Goal: Task Accomplishment & Management: Manage account settings

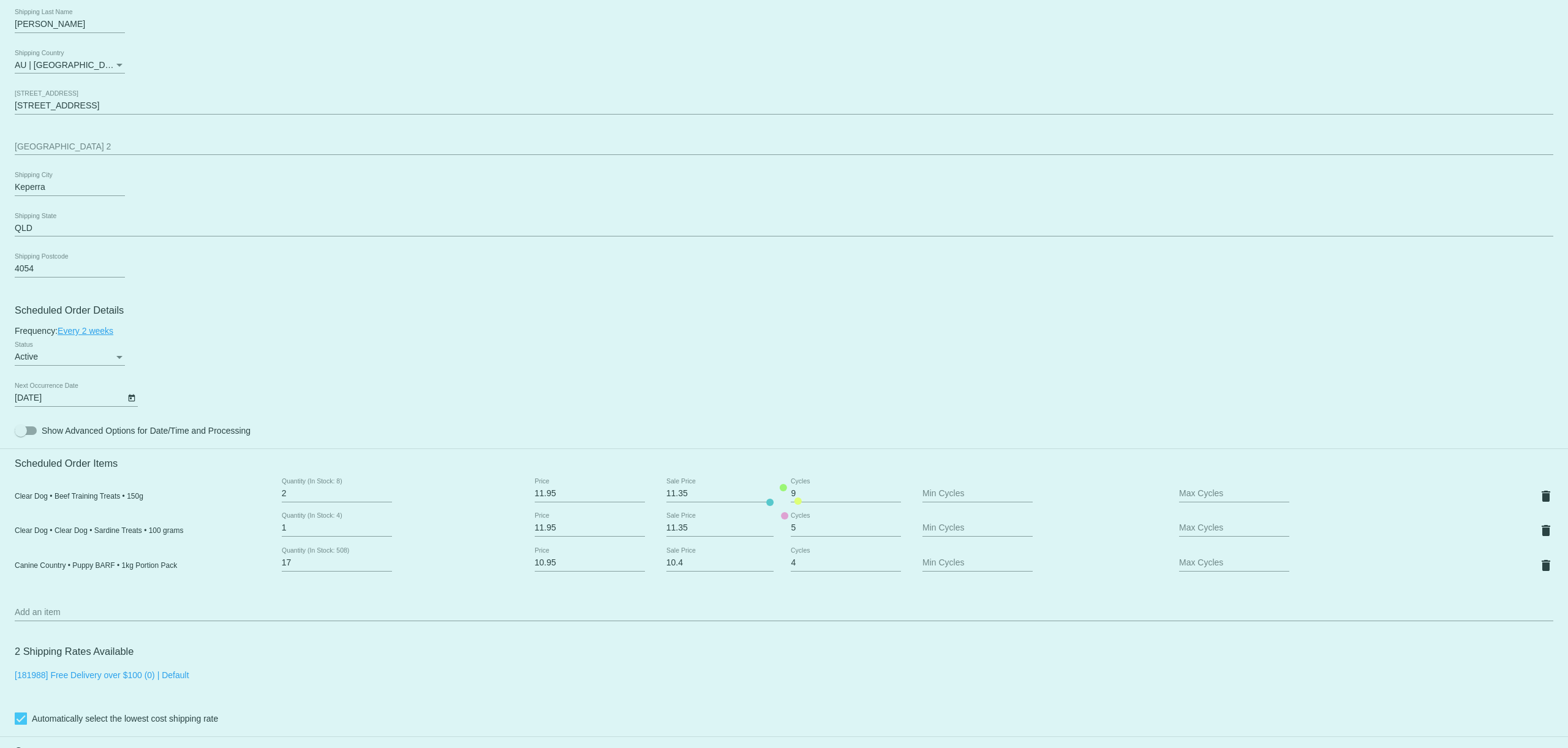
scroll to position [408, 0]
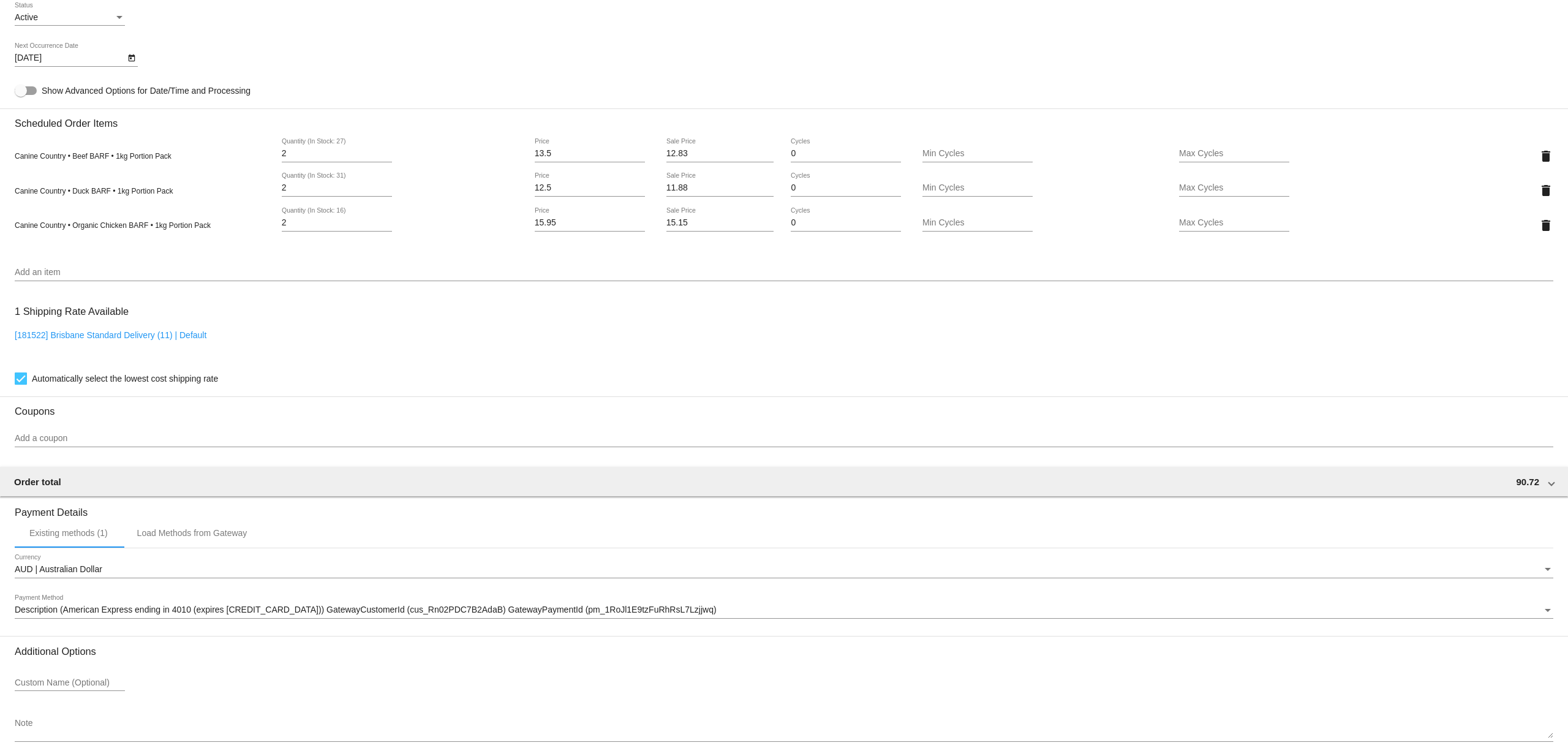
scroll to position [589, 0]
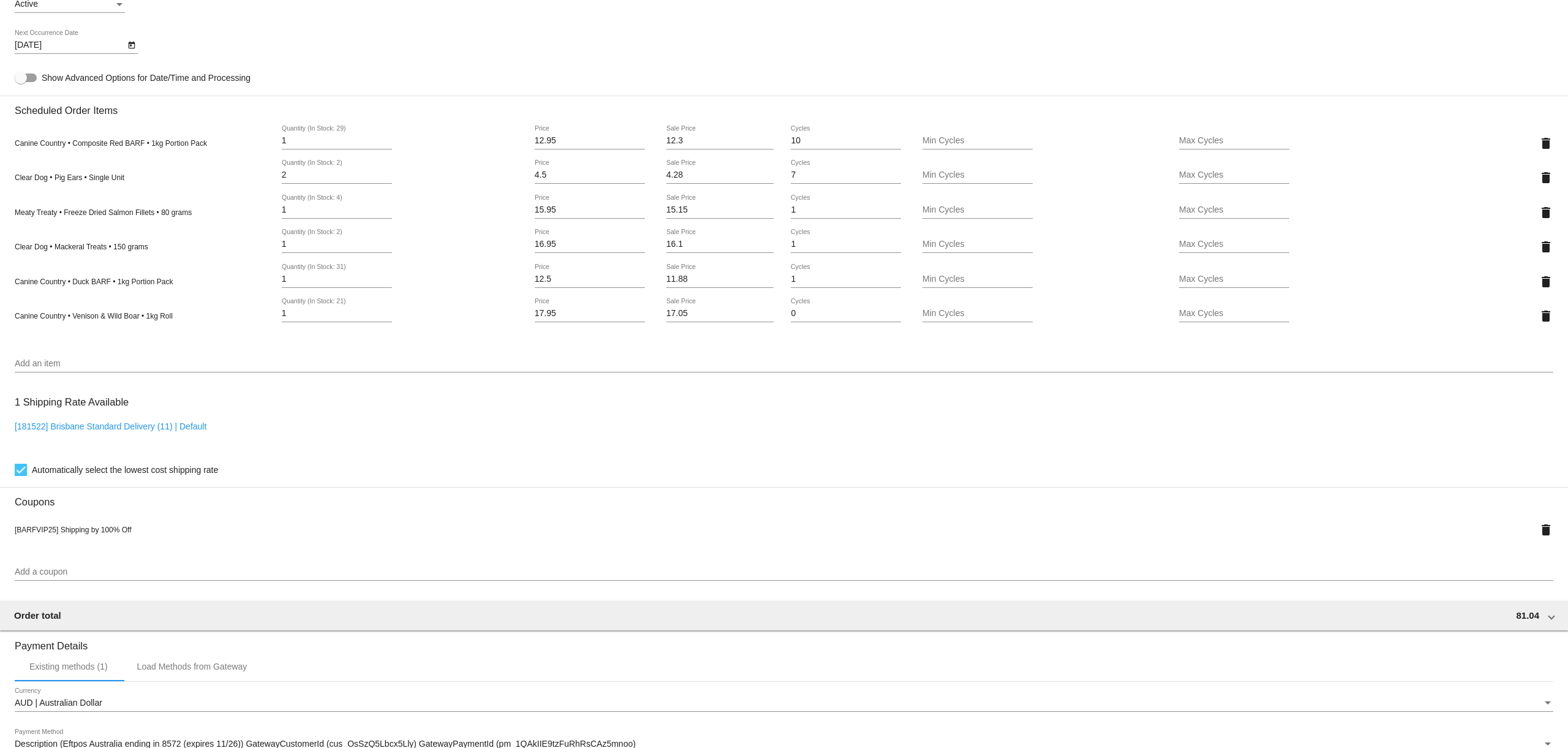
scroll to position [751, 0]
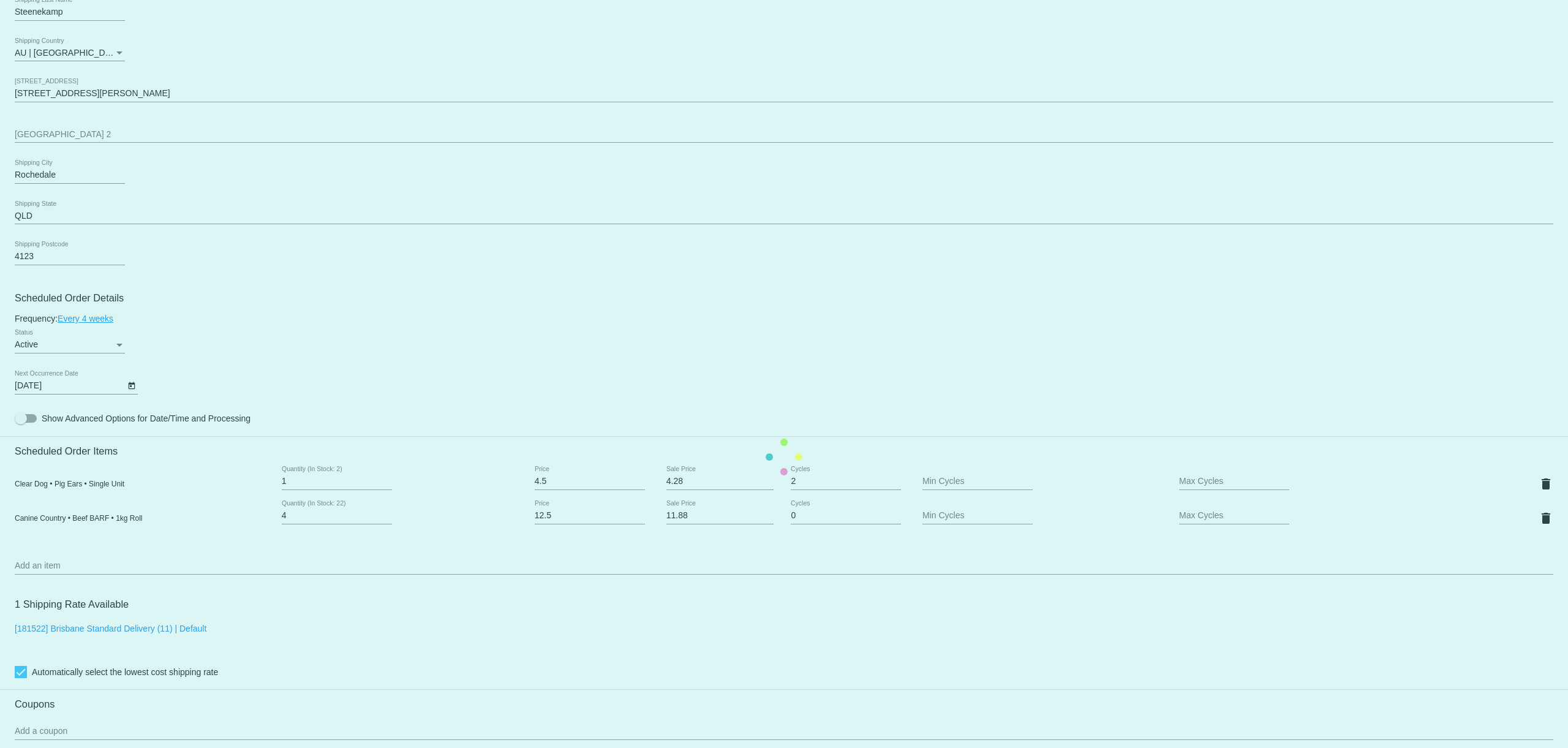
scroll to position [497, 0]
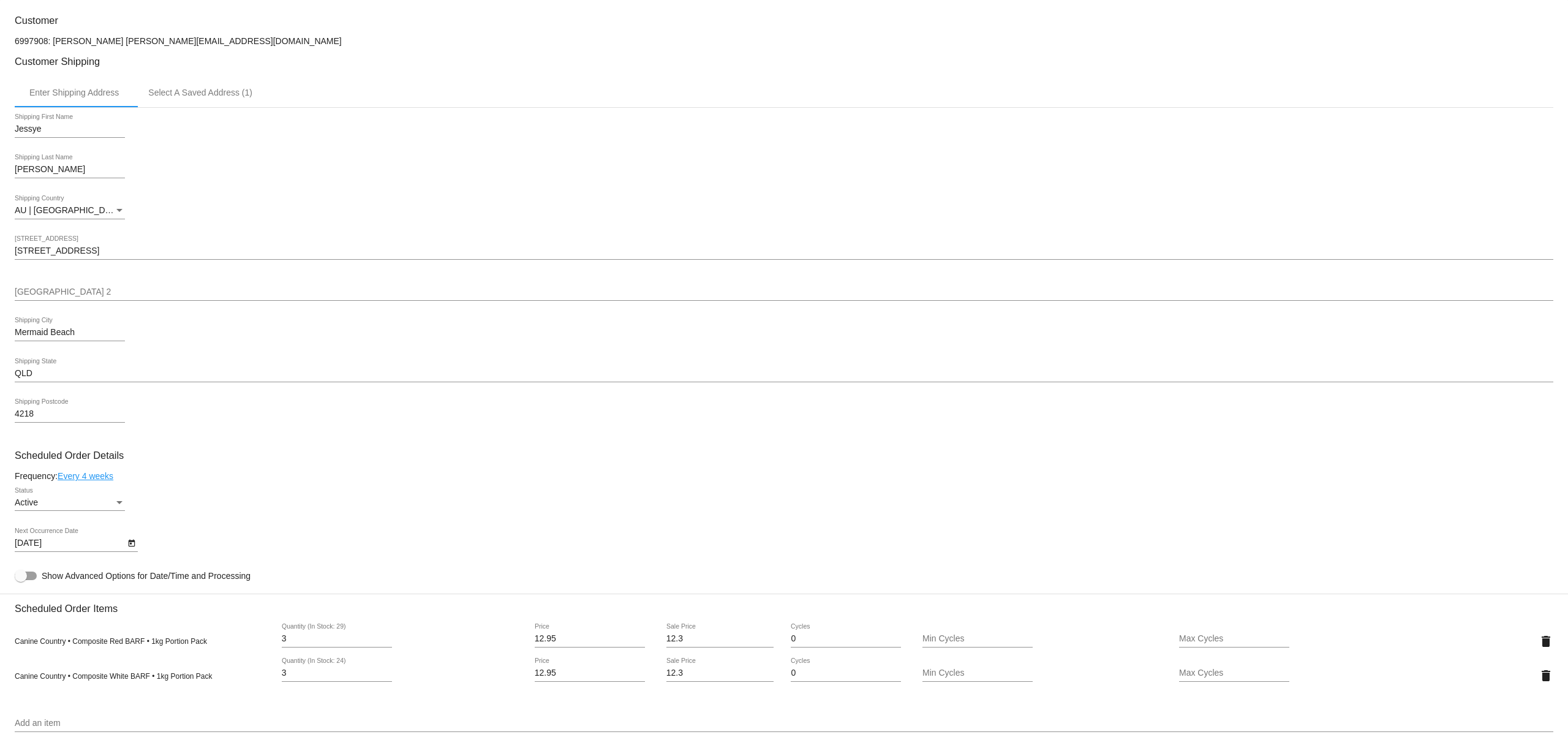
scroll to position [363, 0]
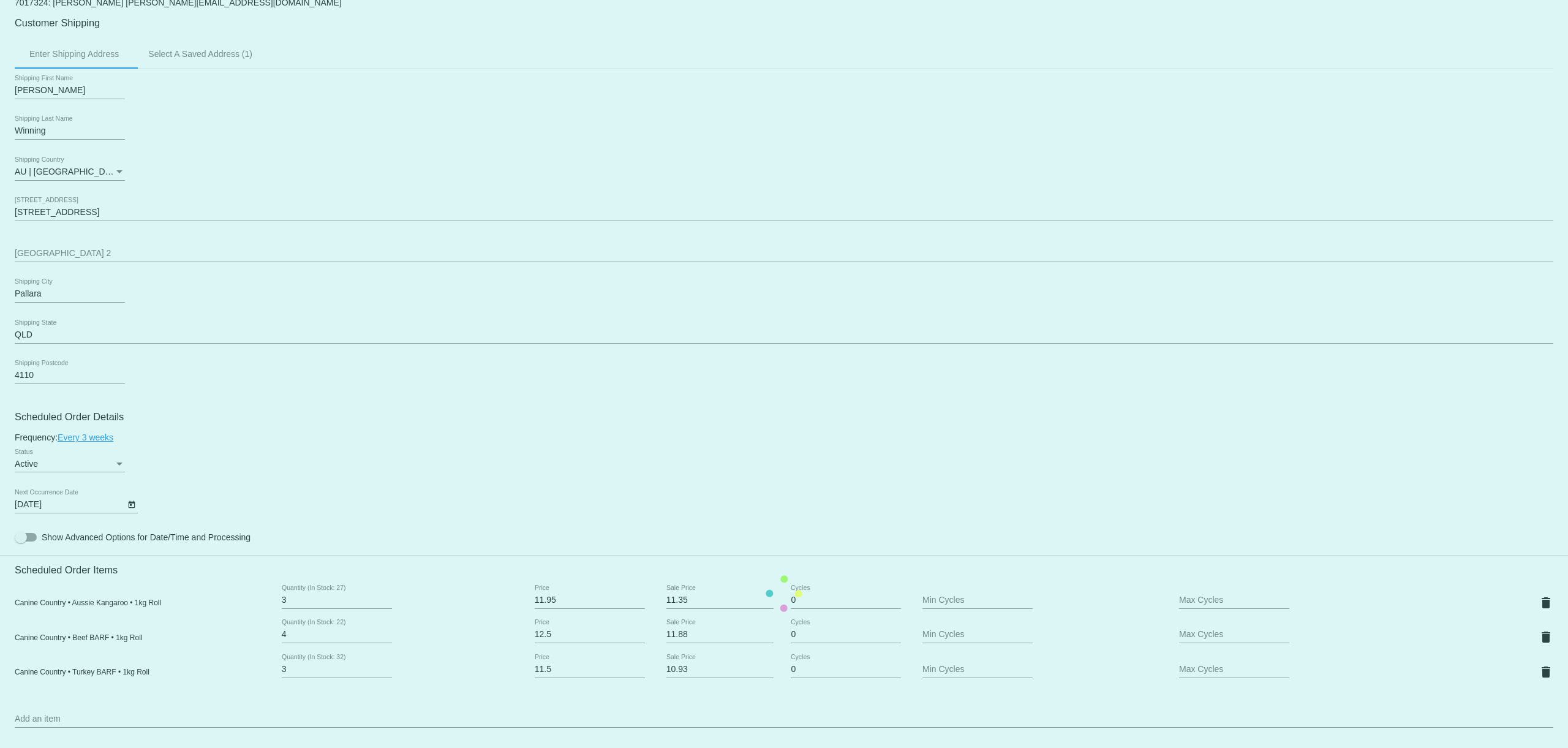
scroll to position [280, 0]
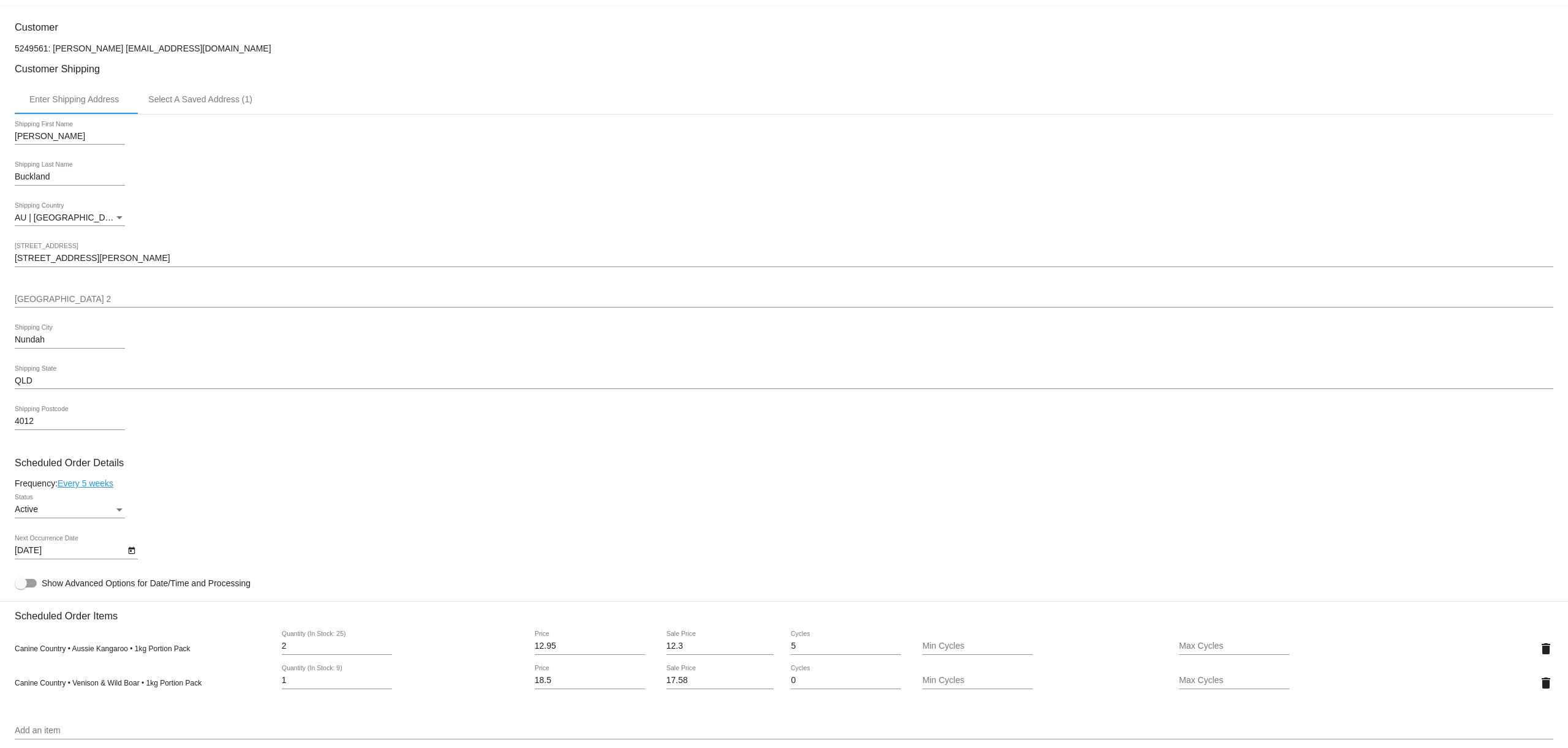
scroll to position [255, 0]
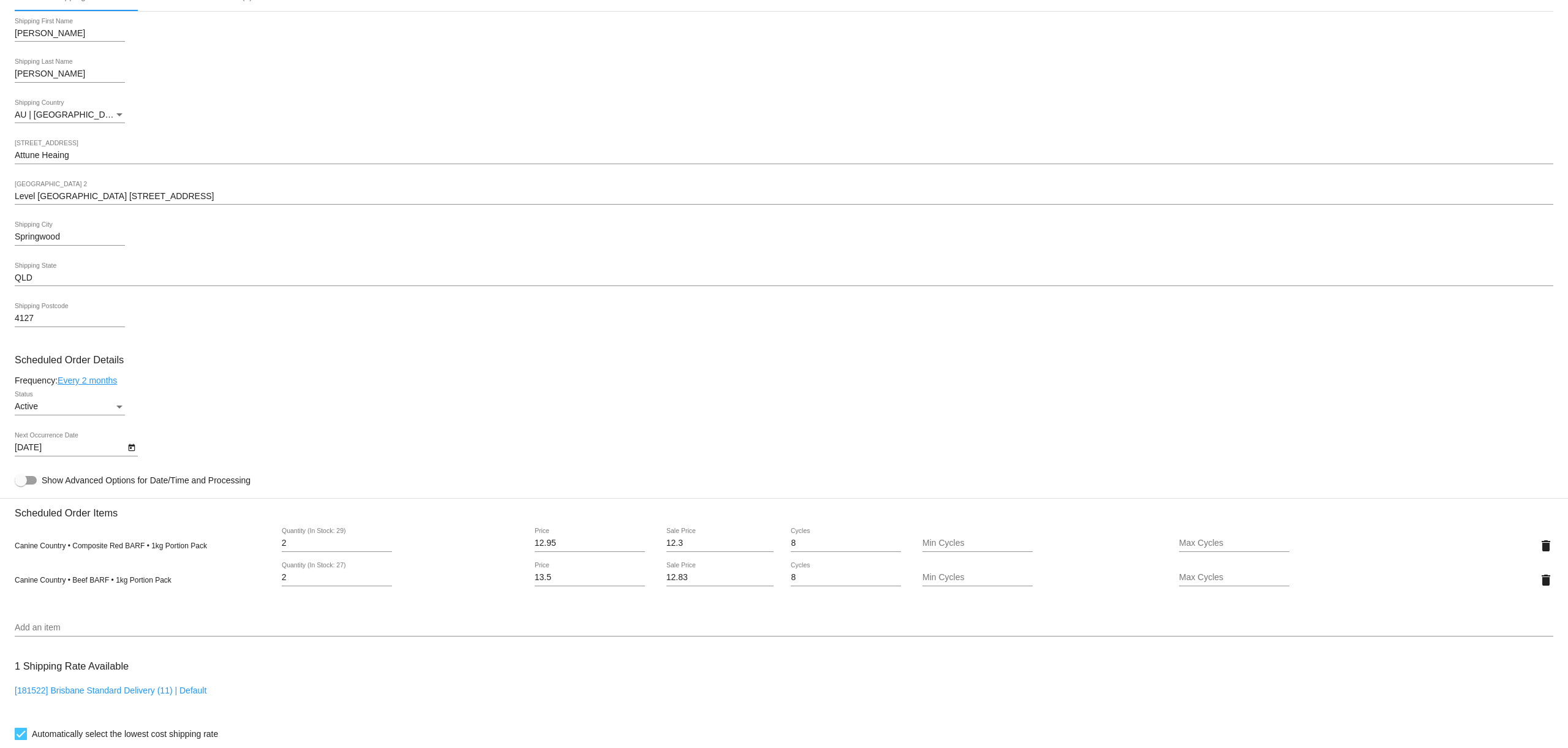
scroll to position [373, 0]
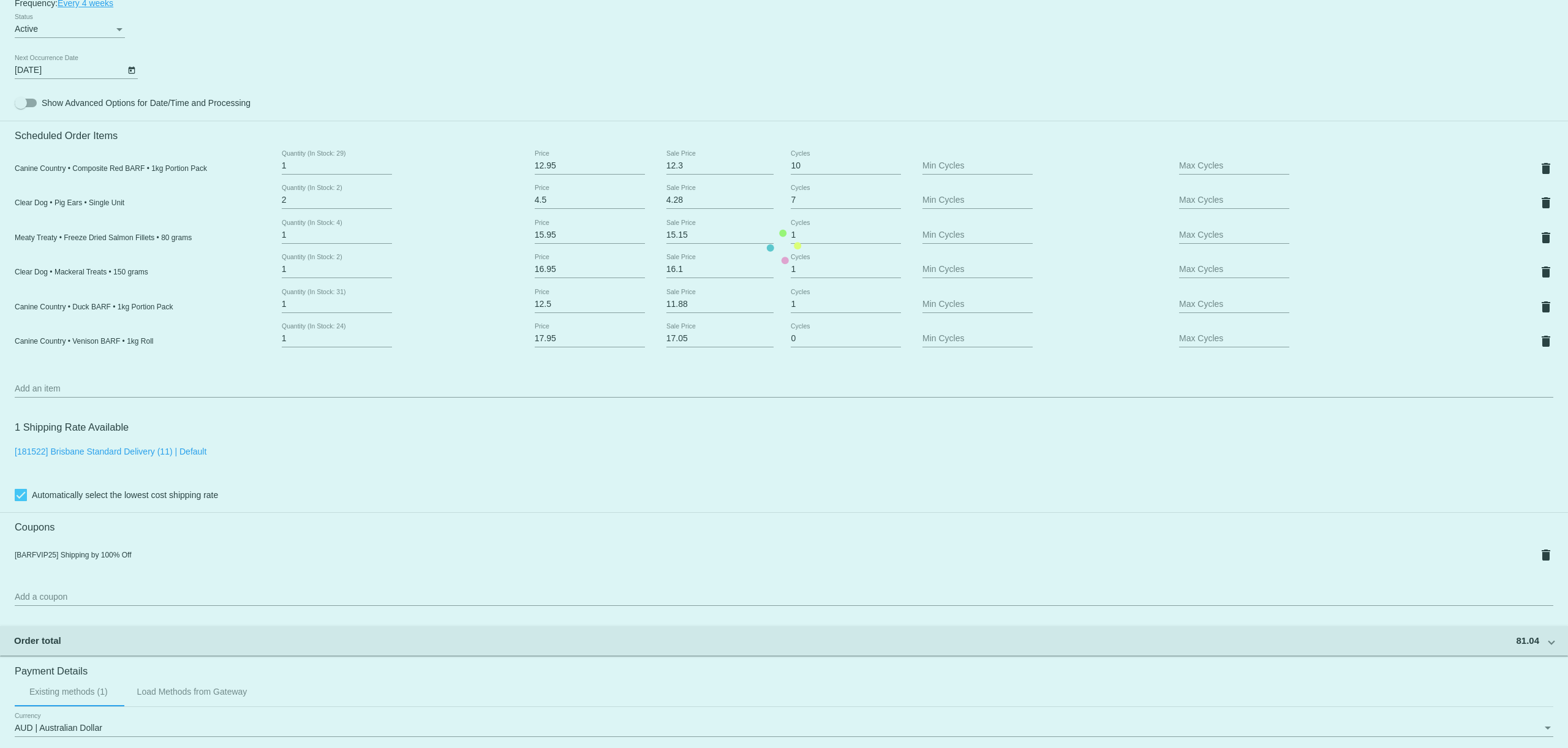
scroll to position [732, 0]
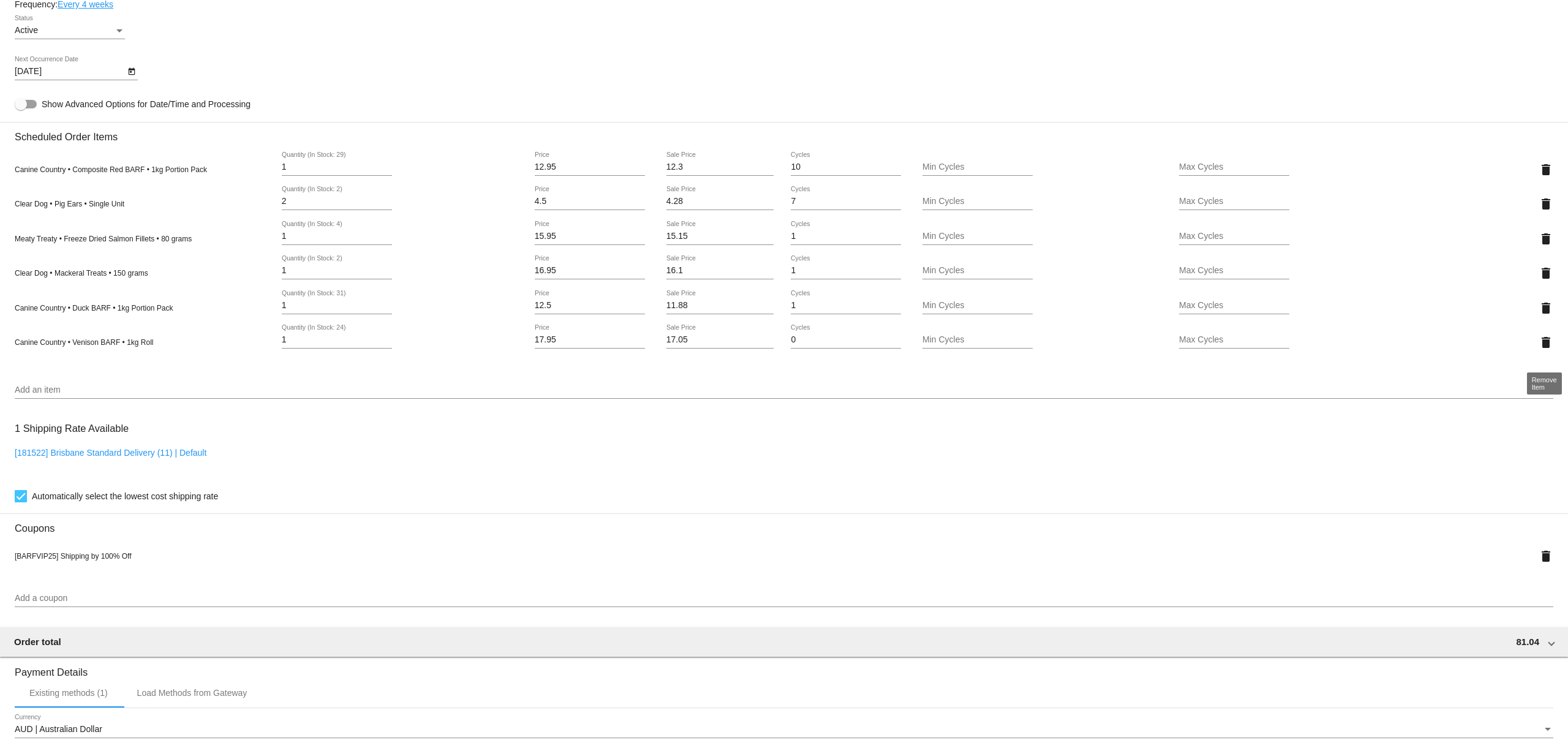
click at [1542, 350] on mat-icon "delete" at bounding box center [1546, 342] width 15 height 15
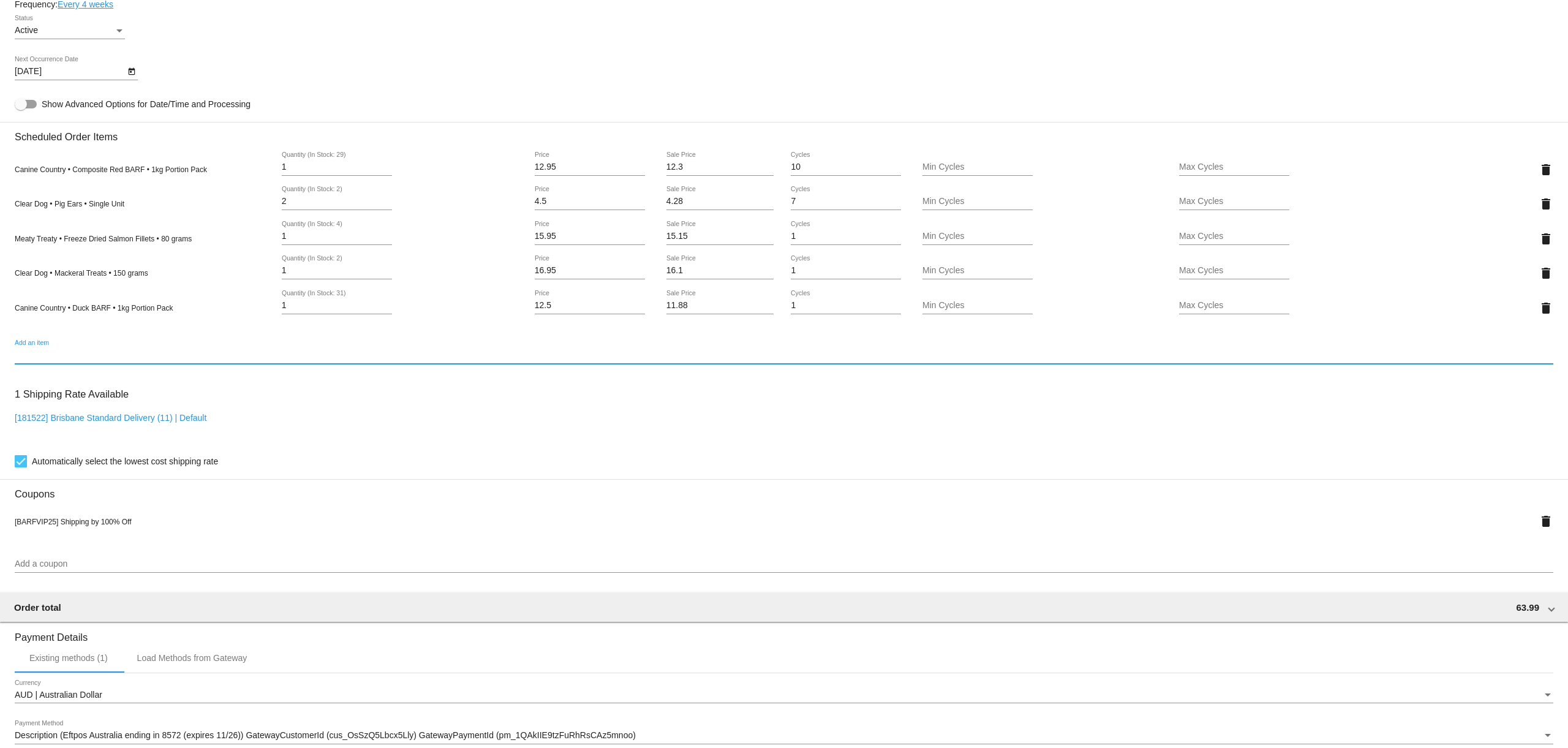
click at [67, 360] on input "Add an item" at bounding box center [784, 354] width 1539 height 9
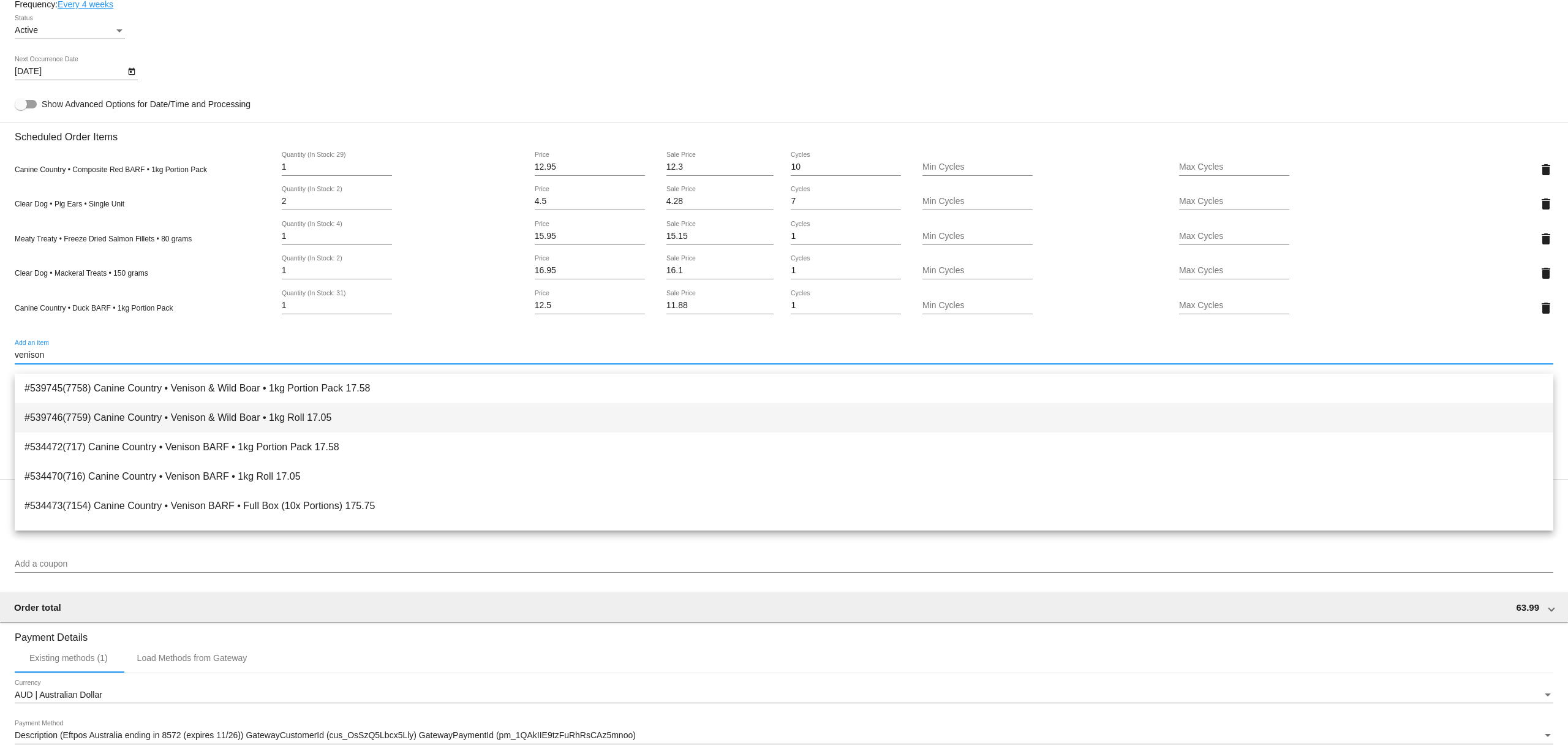
type input "venison"
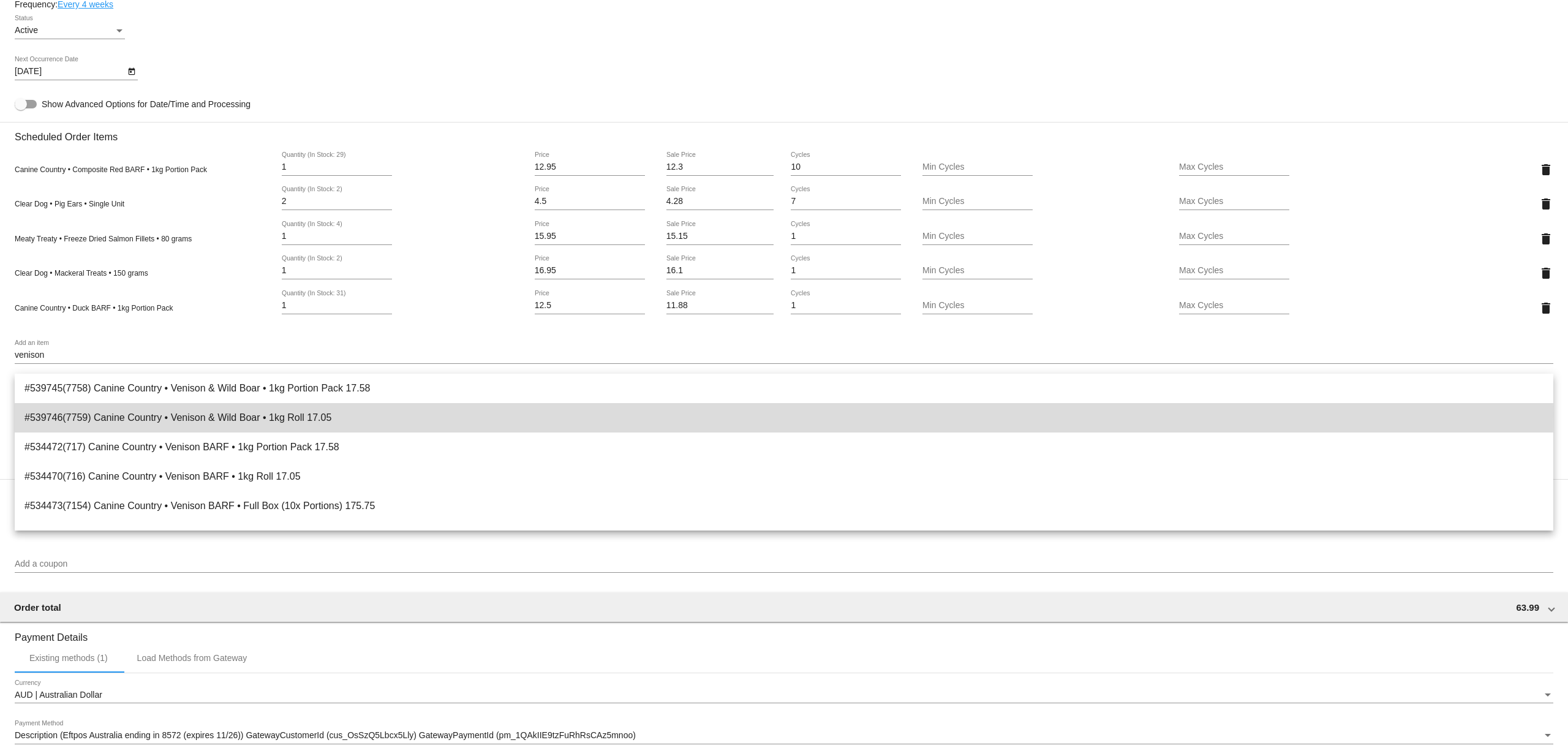
click at [131, 412] on span "#539746(7759) Canine Country • Venison & Wild Boar • 1kg Roll 17.05" at bounding box center [784, 418] width 1519 height 29
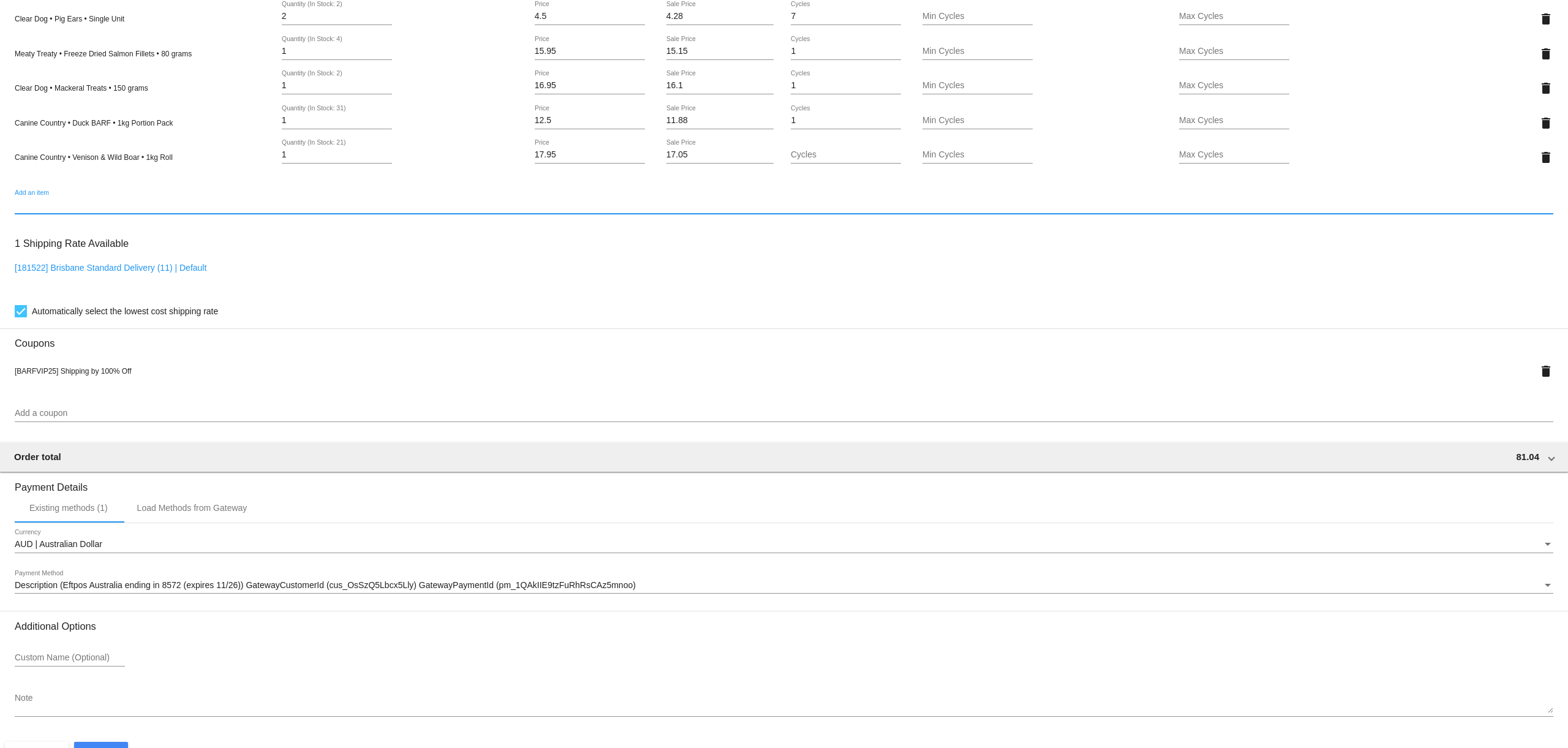
scroll to position [965, 0]
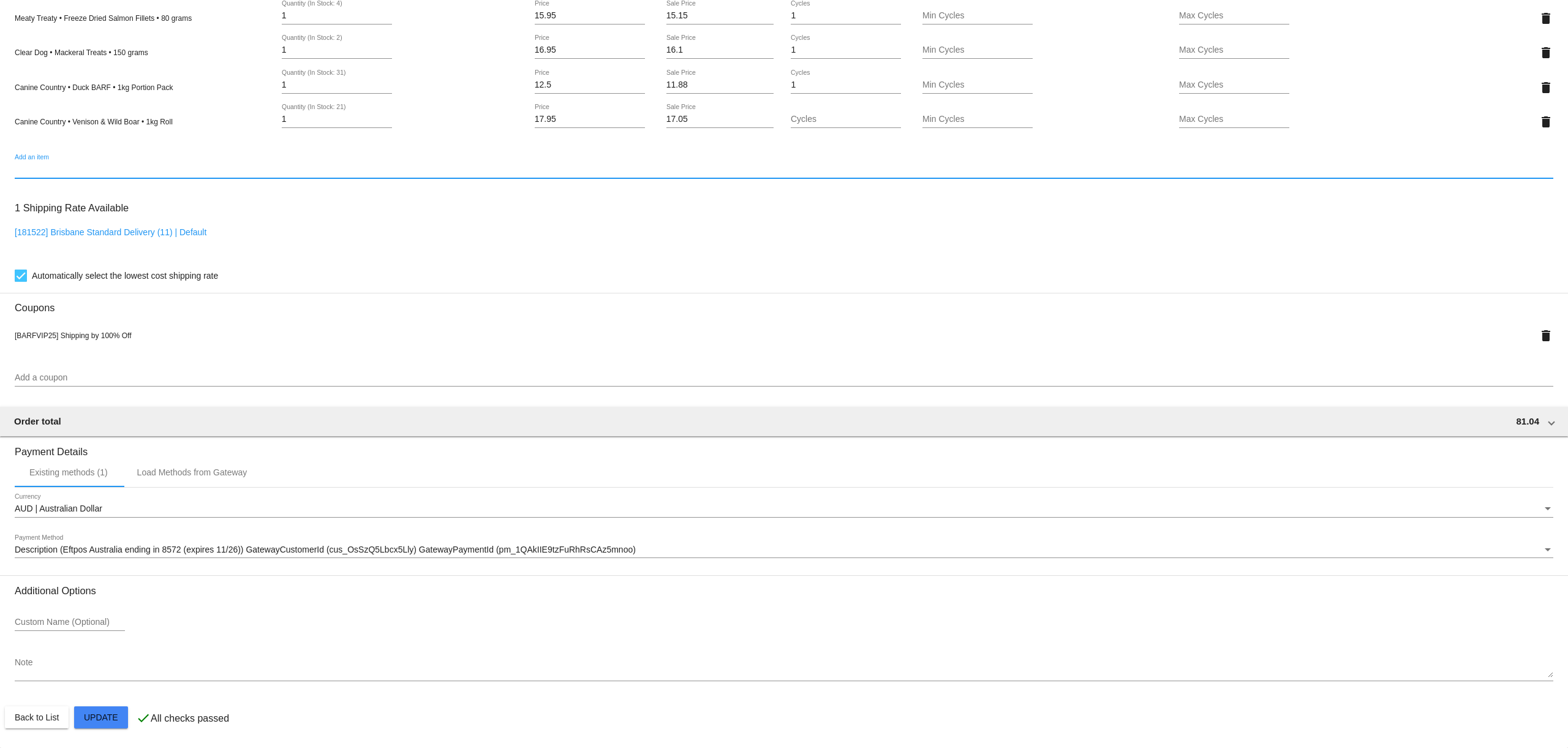
click at [114, 710] on mat-card "Customer 3811986: Elizabeth McArthur liz.mcarthur@outlook.com Customer Shipping…" at bounding box center [784, 27] width 1568 height 1440
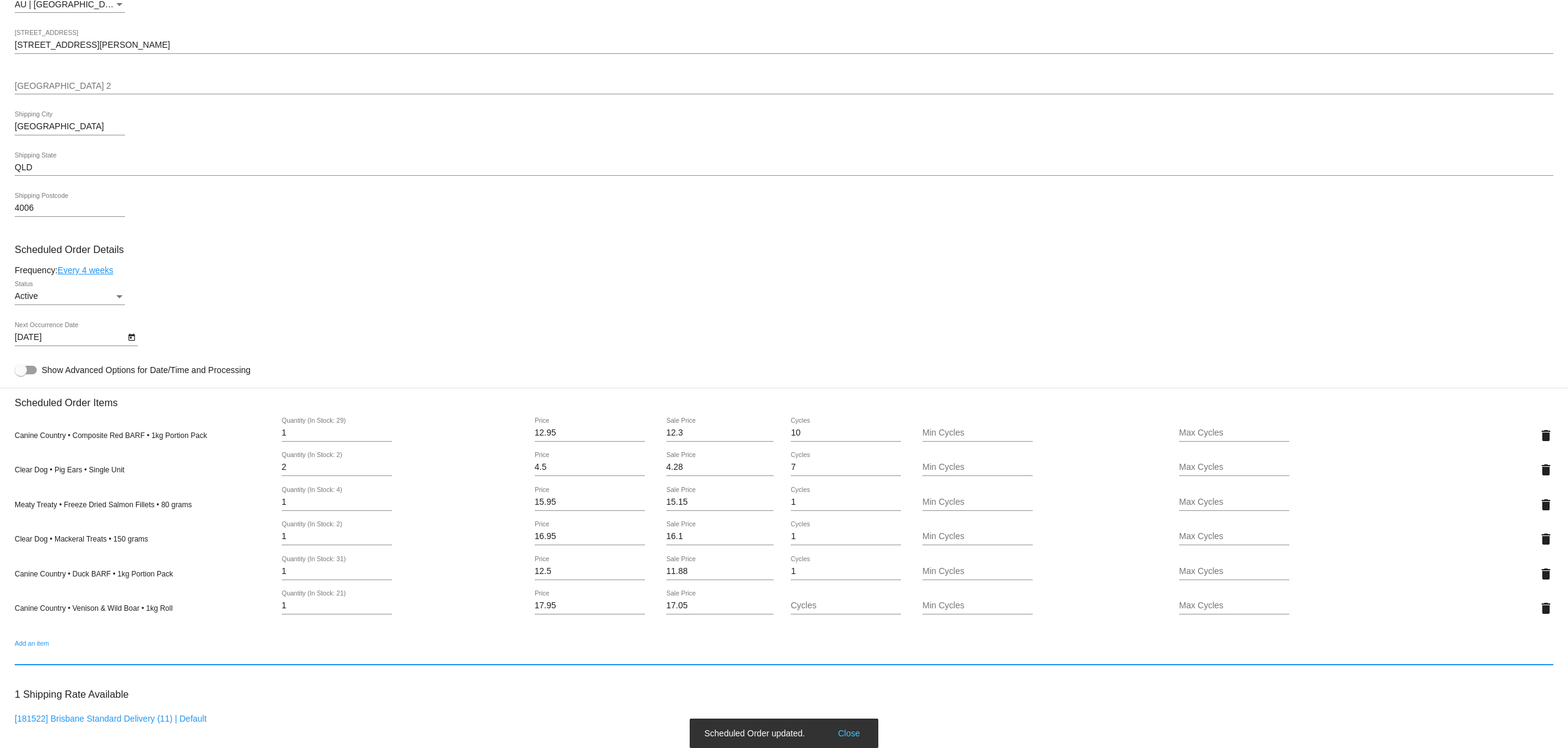
scroll to position [0, 0]
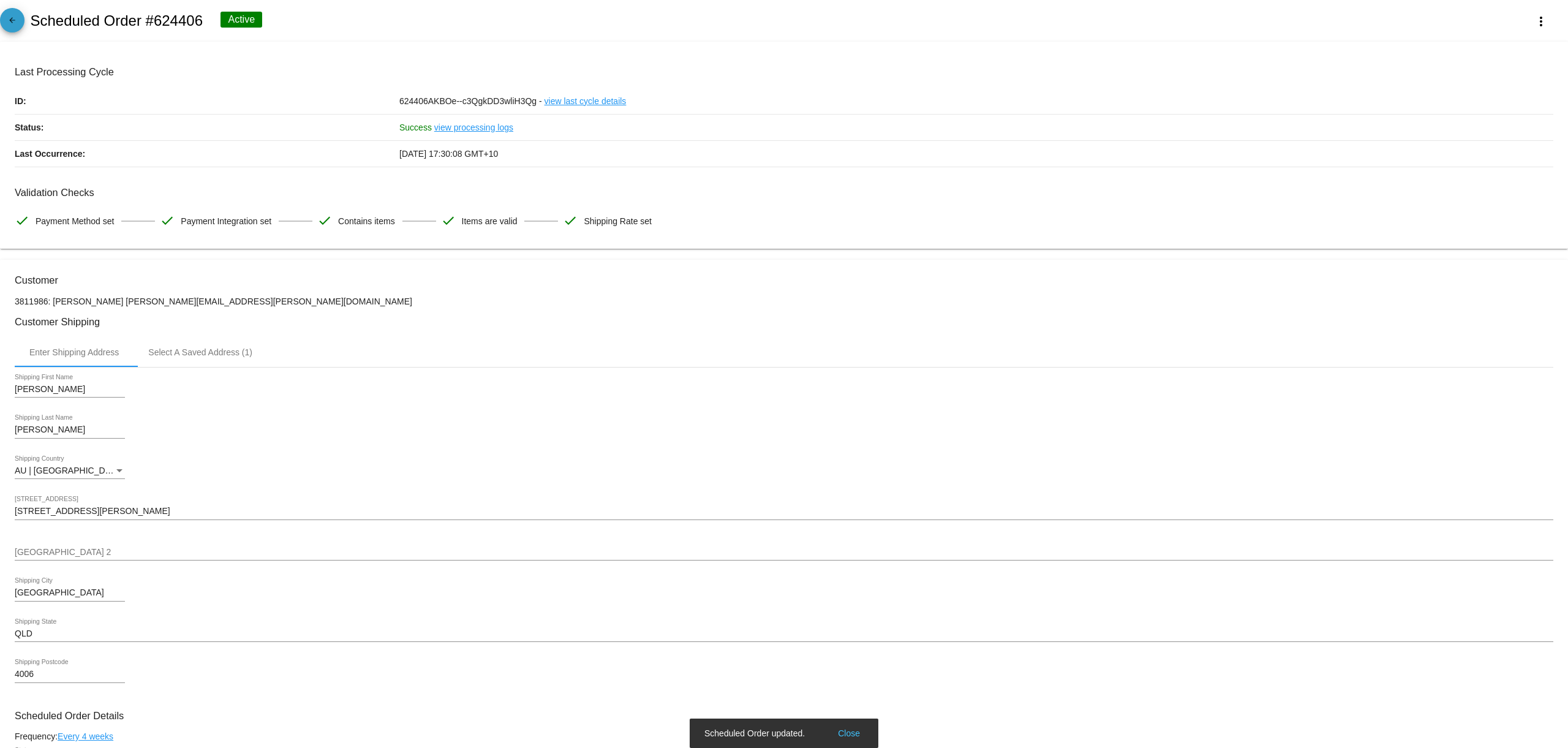
click at [20, 20] on link "arrow_back" at bounding box center [12, 20] width 25 height 25
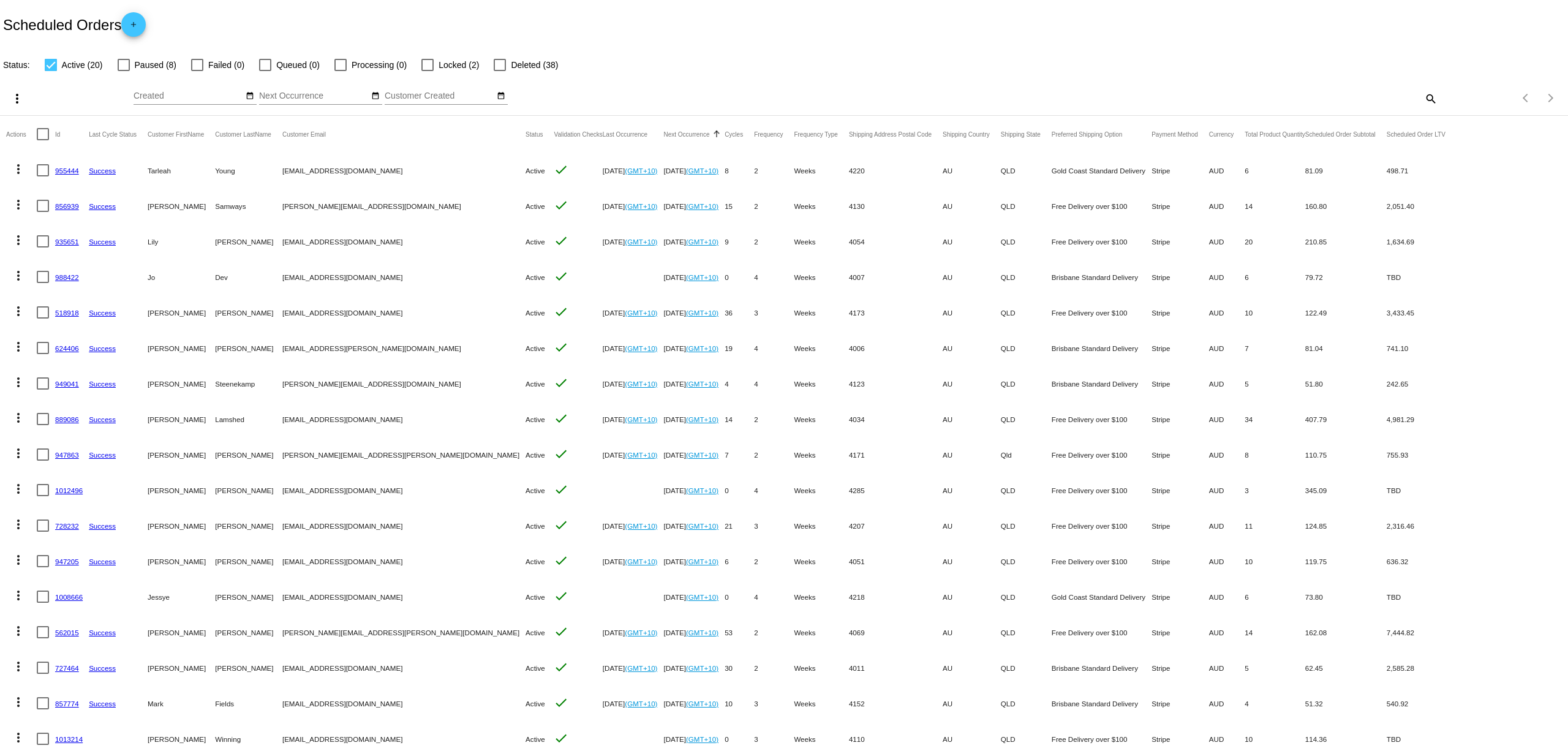
click at [71, 453] on link "947863" at bounding box center [67, 454] width 24 height 8
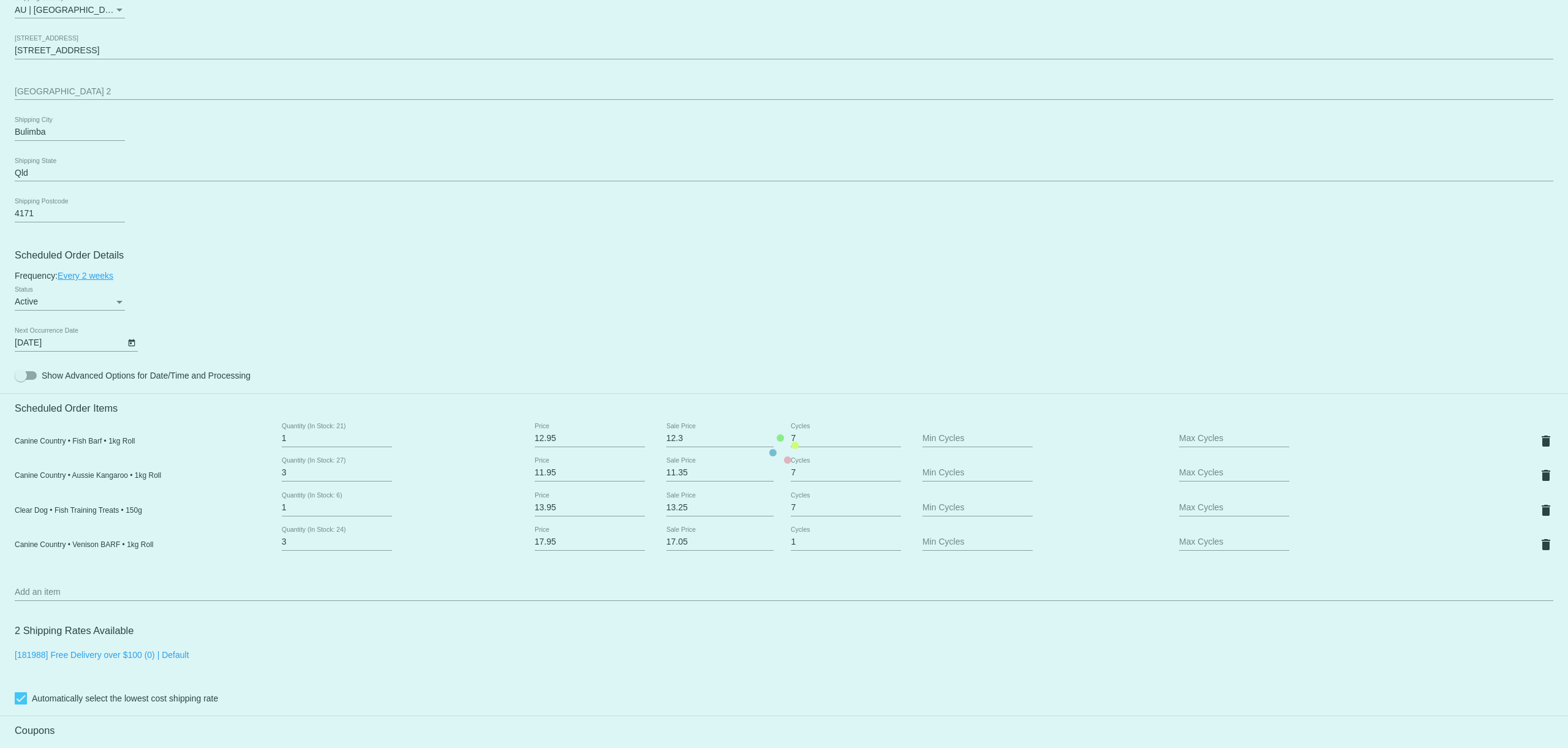
scroll to position [536, 0]
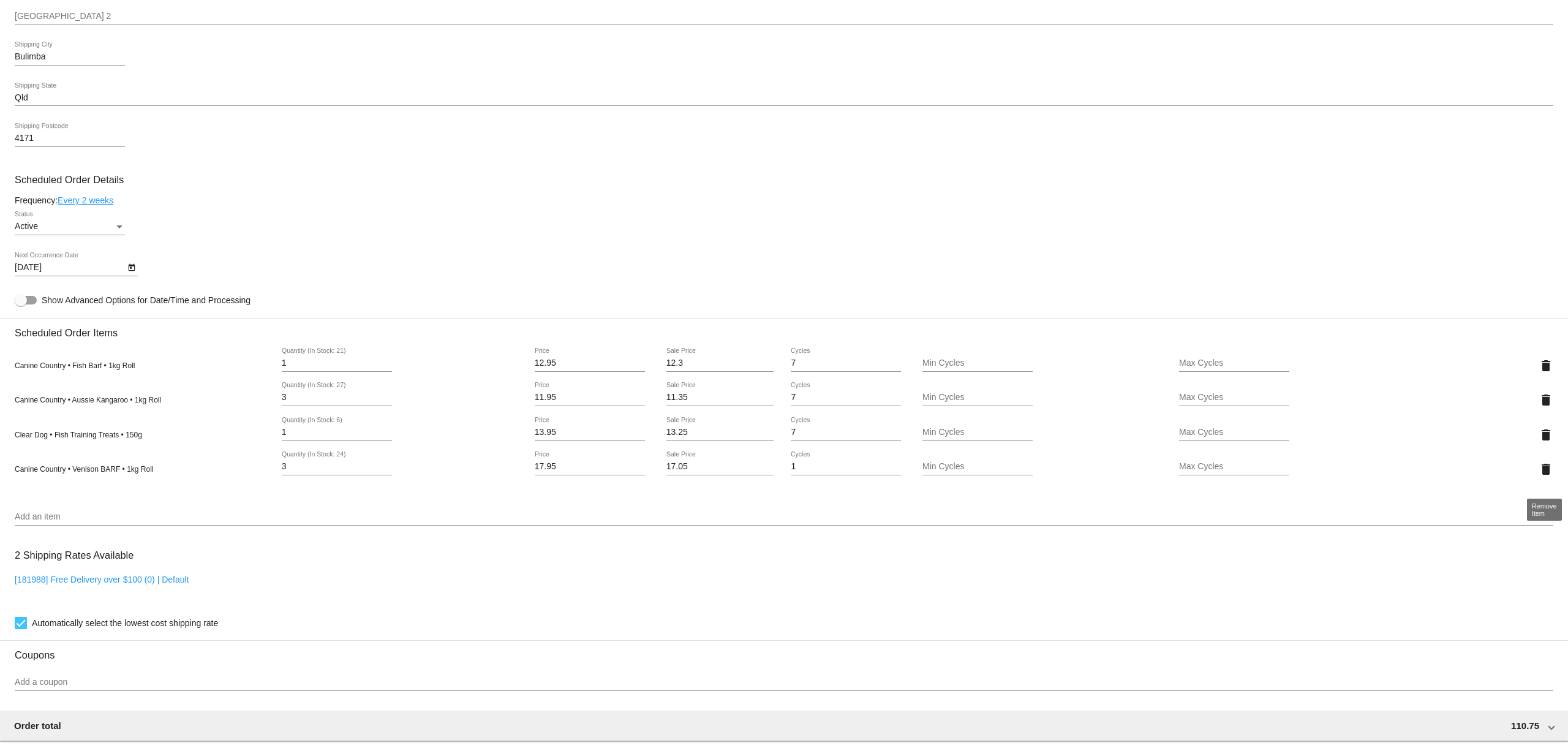
click at [1544, 476] on mat-icon "delete" at bounding box center [1546, 469] width 15 height 15
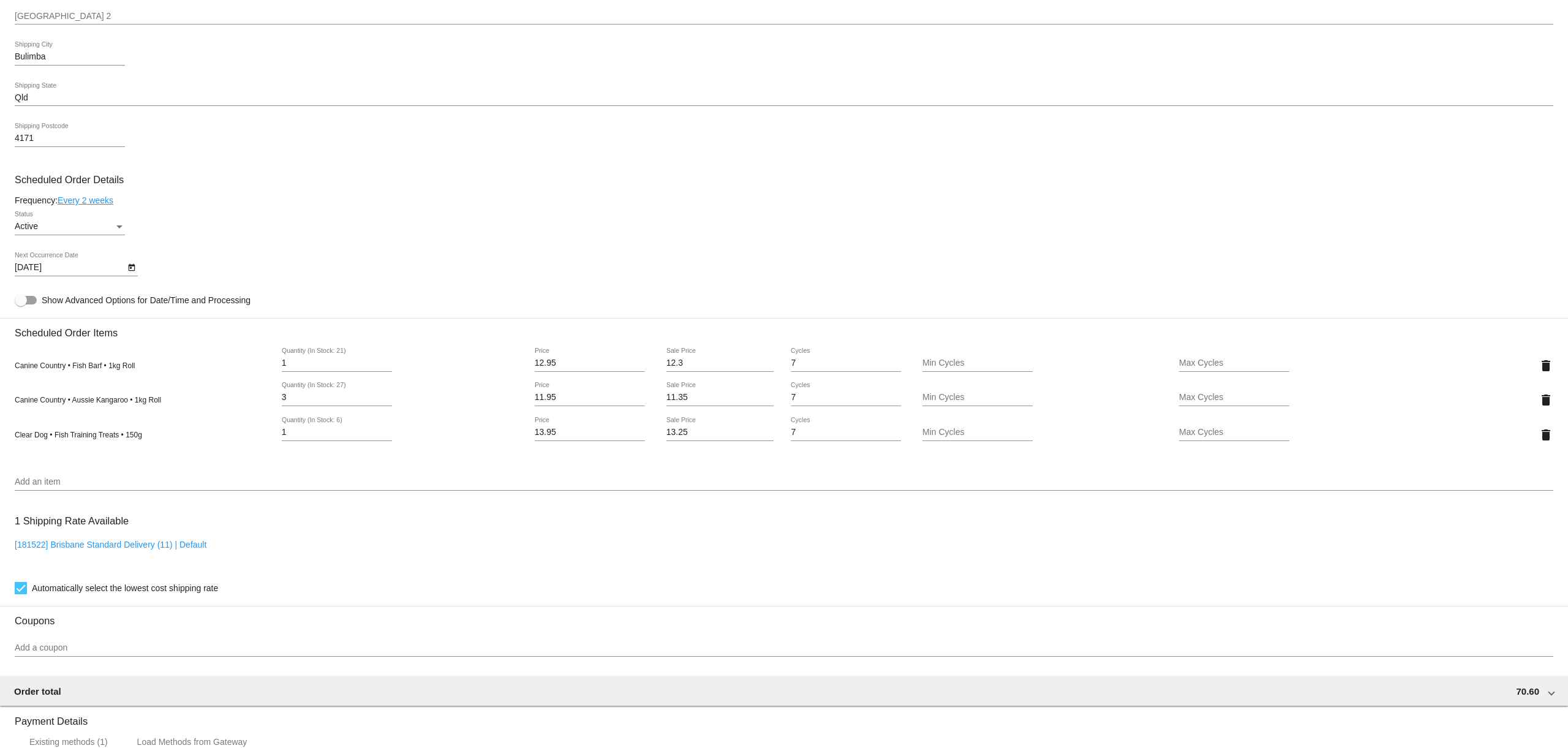
click at [38, 487] on input "Add an item" at bounding box center [784, 482] width 1539 height 9
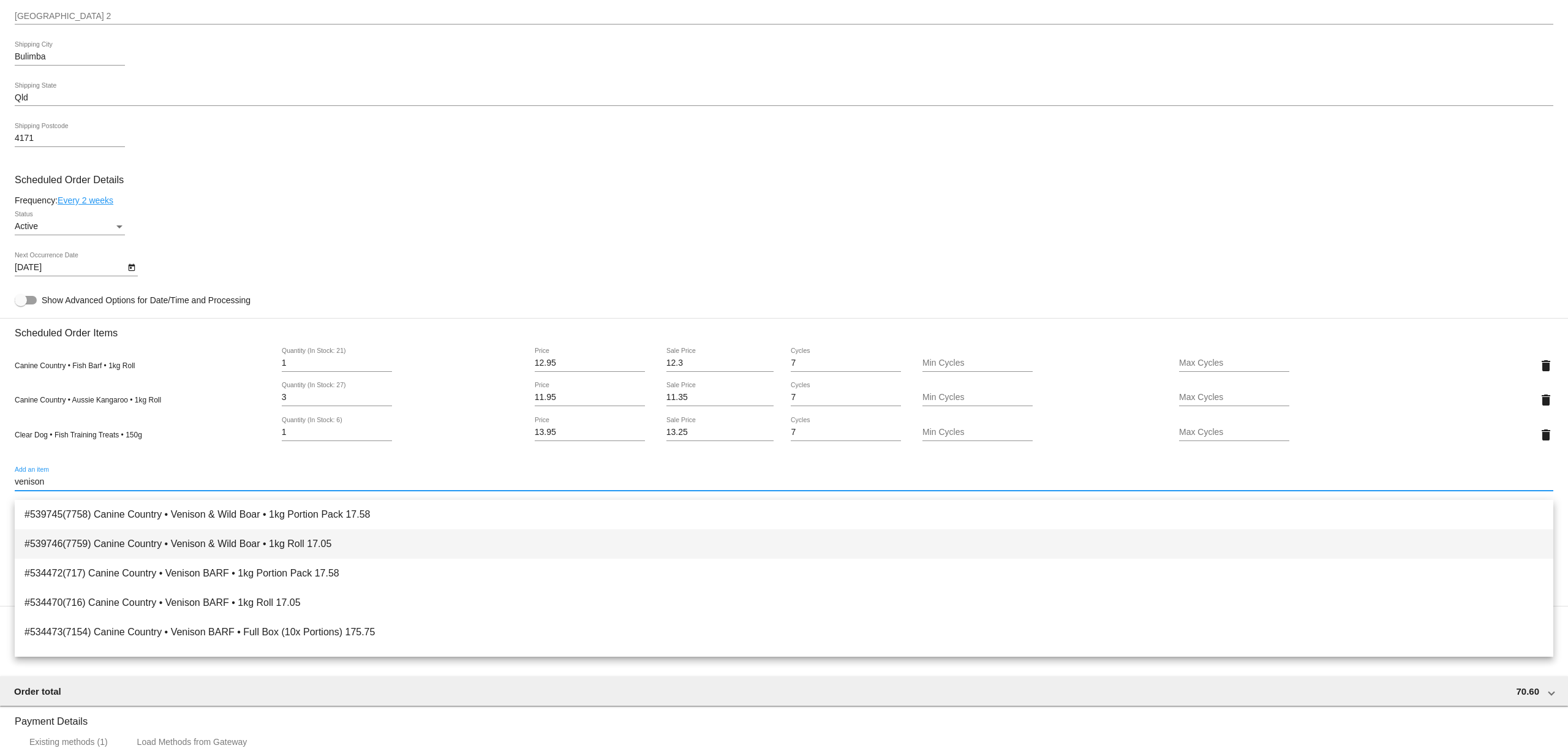
type input "venison"
click at [150, 541] on span "#539746(7759) Canine Country • Venison & Wild Boar • 1kg Roll 17.05" at bounding box center [784, 544] width 1519 height 29
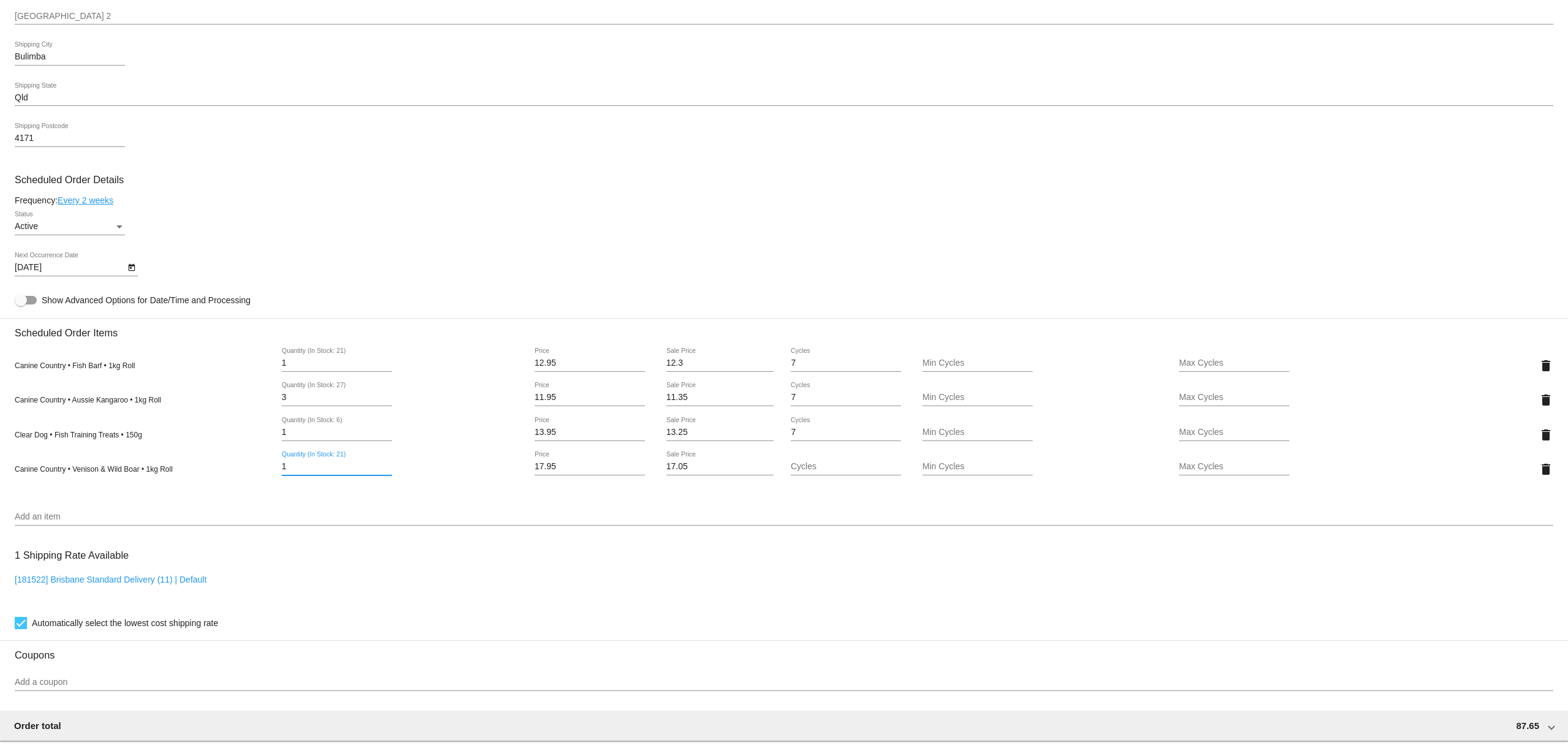
drag, startPoint x: 290, startPoint y: 476, endPoint x: 261, endPoint y: 477, distance: 29.0
click at [266, 473] on div "Canine Country • Venison & Wild Boar • 1kg Roll 1 Quantity (In Stock: 21) 17.95…" at bounding box center [784, 469] width 1539 height 35
type input "3"
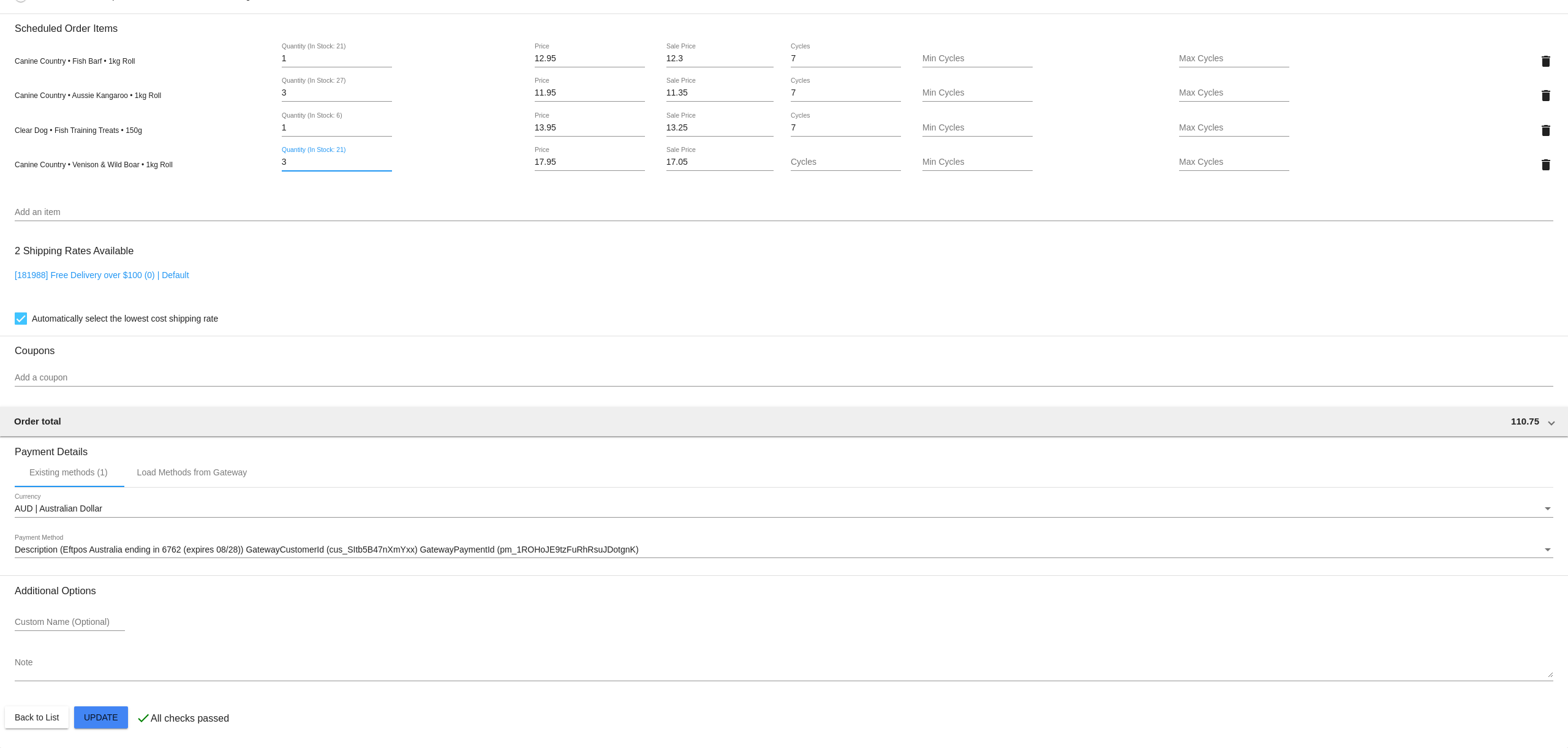
click at [93, 718] on mat-card "Customer 6771762: Courtney Macdonald courtney.avery@hotmail.com Customer Shippi…" at bounding box center [784, 84] width 1568 height 1329
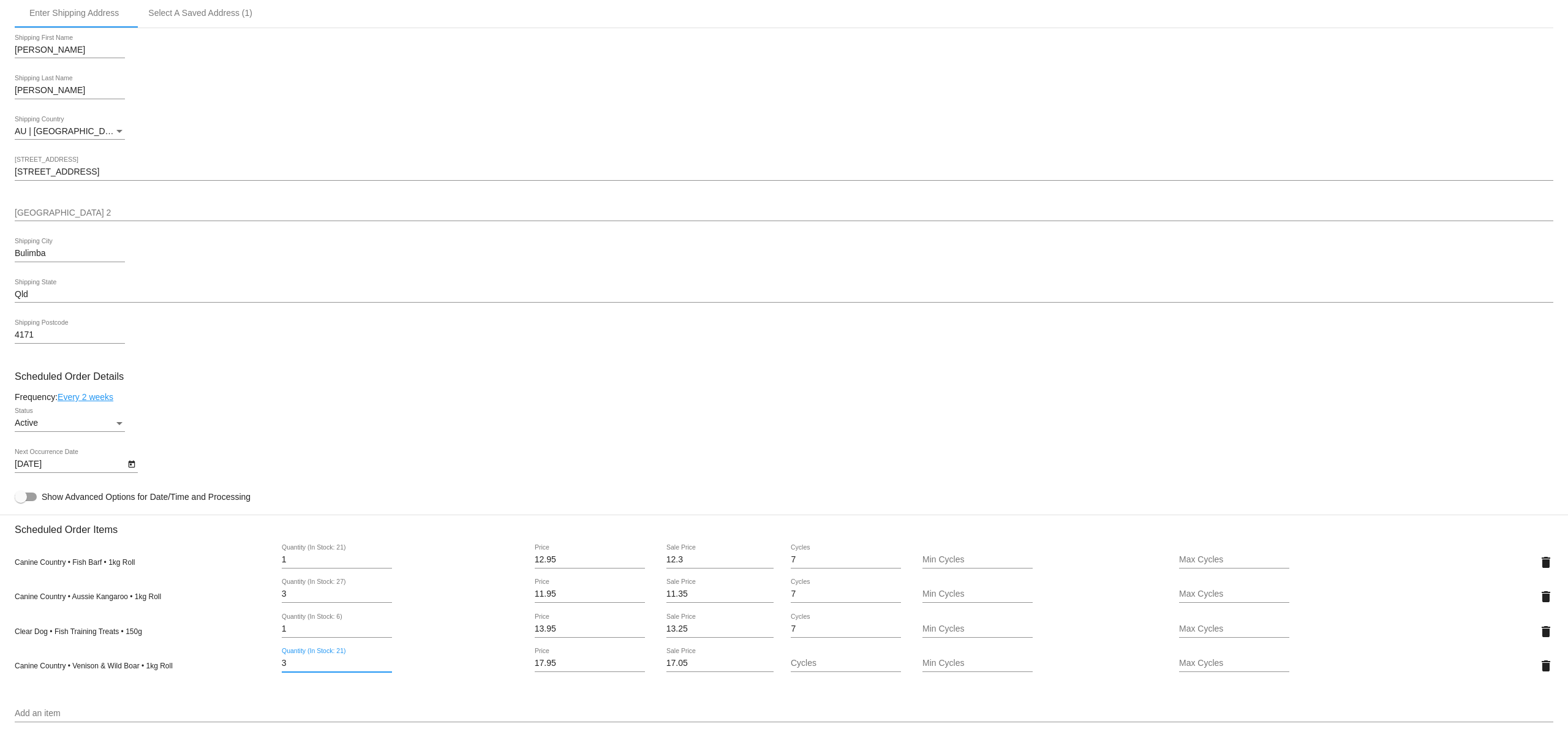
scroll to position [0, 0]
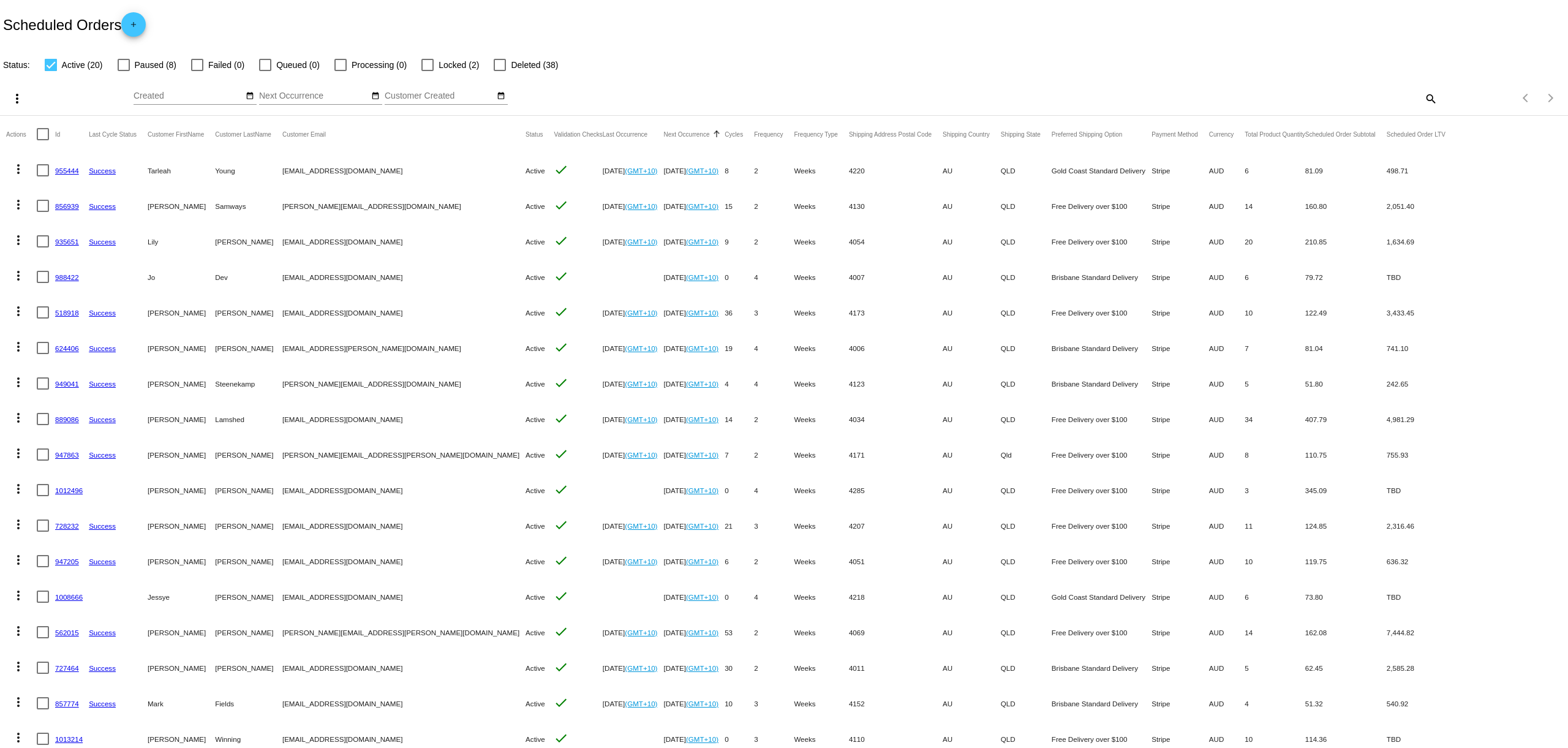
click at [65, 453] on link "947863" at bounding box center [67, 454] width 24 height 8
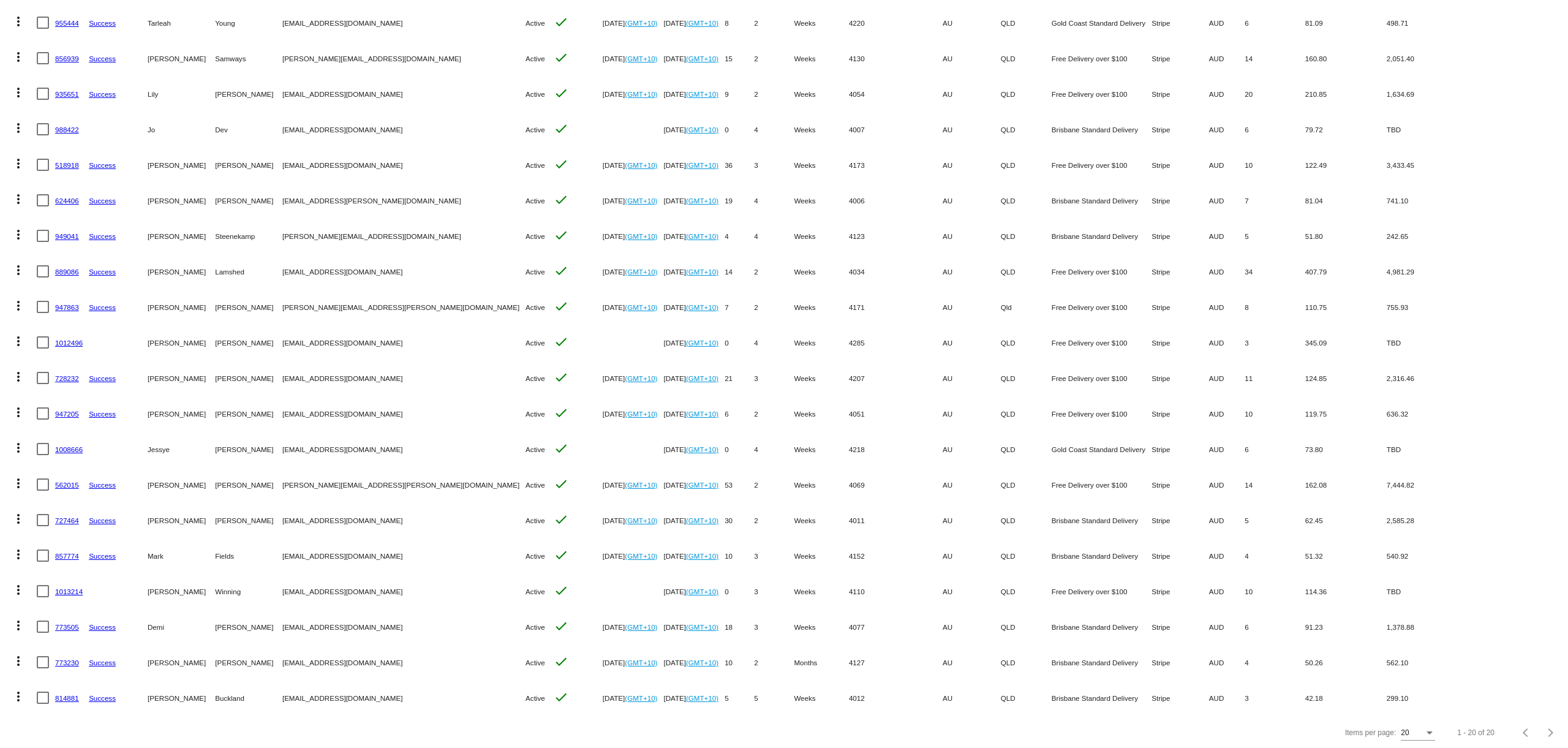
scroll to position [150, 0]
click at [63, 625] on link "773505" at bounding box center [67, 624] width 24 height 8
click at [63, 694] on link "814881" at bounding box center [67, 696] width 24 height 8
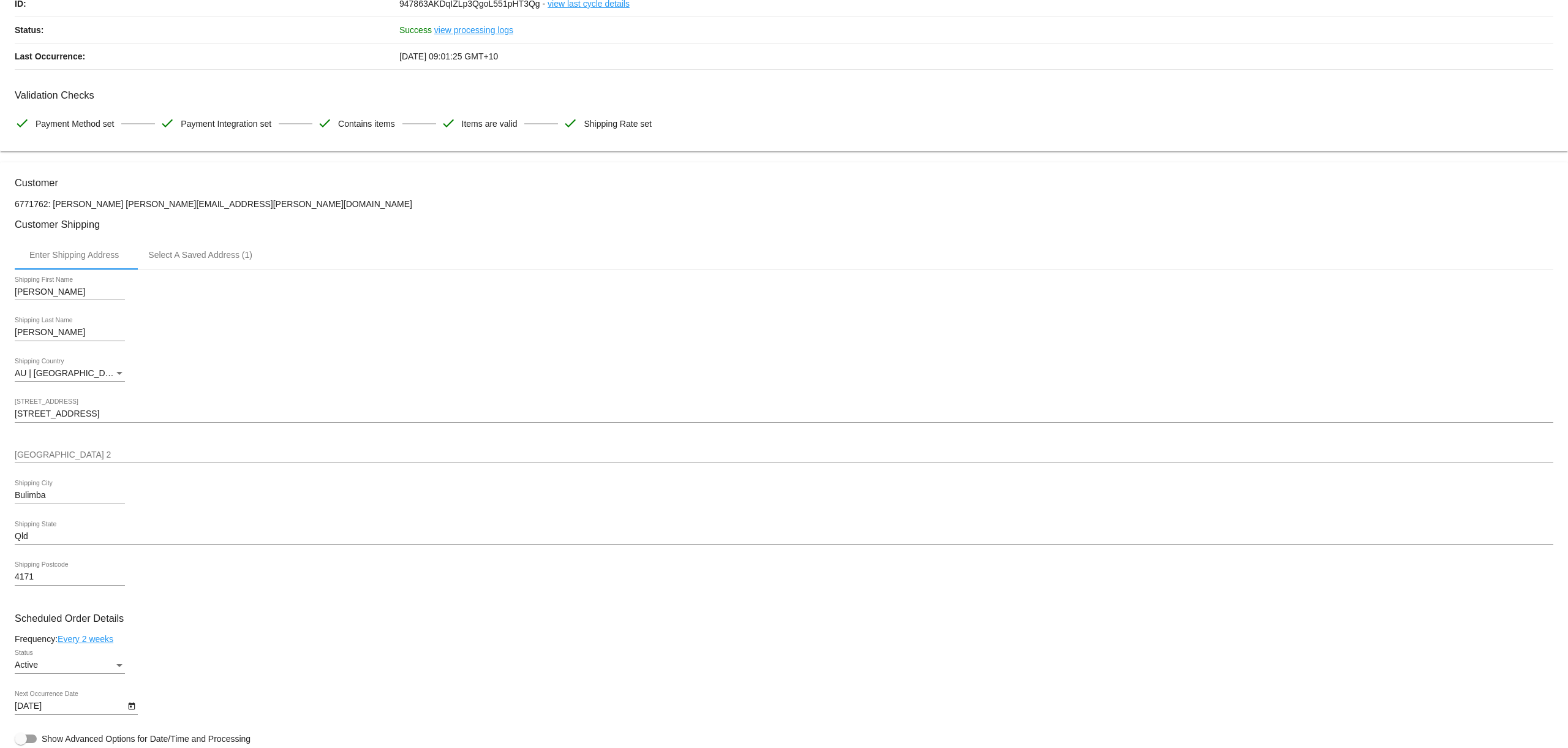
scroll to position [72, 0]
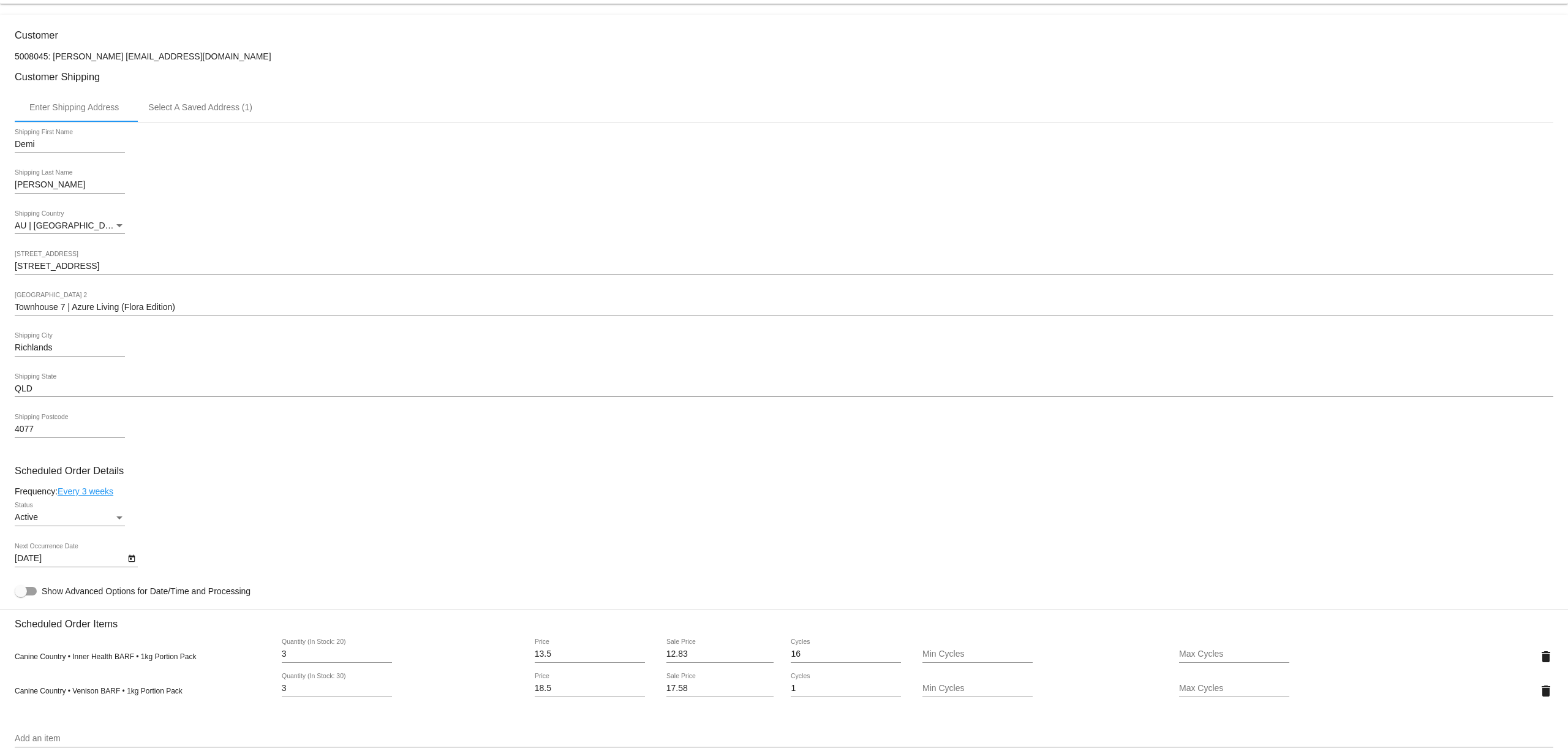
scroll to position [545, 0]
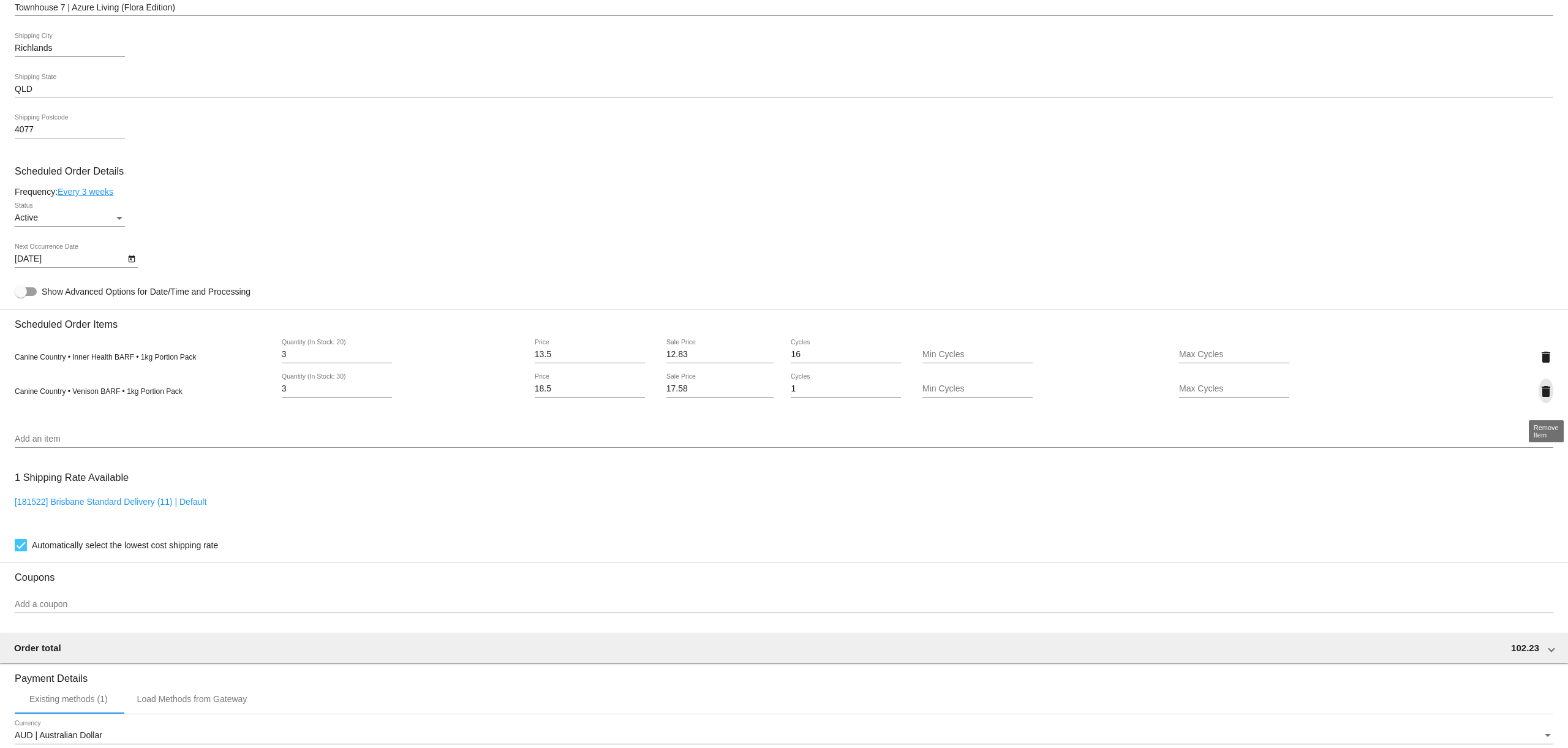
click at [1544, 395] on mat-icon "delete" at bounding box center [1546, 391] width 15 height 15
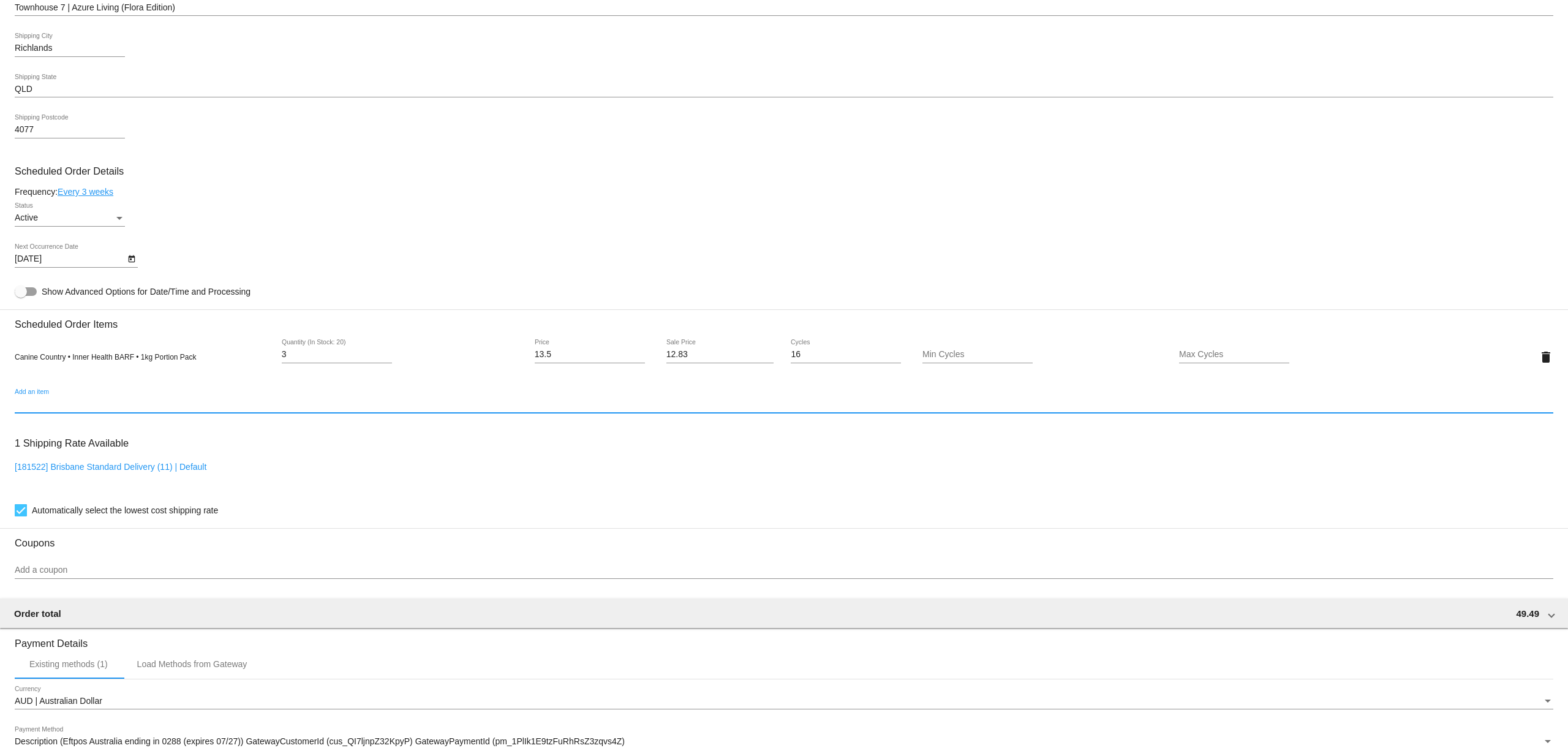
click at [66, 409] on input "Add an item" at bounding box center [784, 404] width 1539 height 9
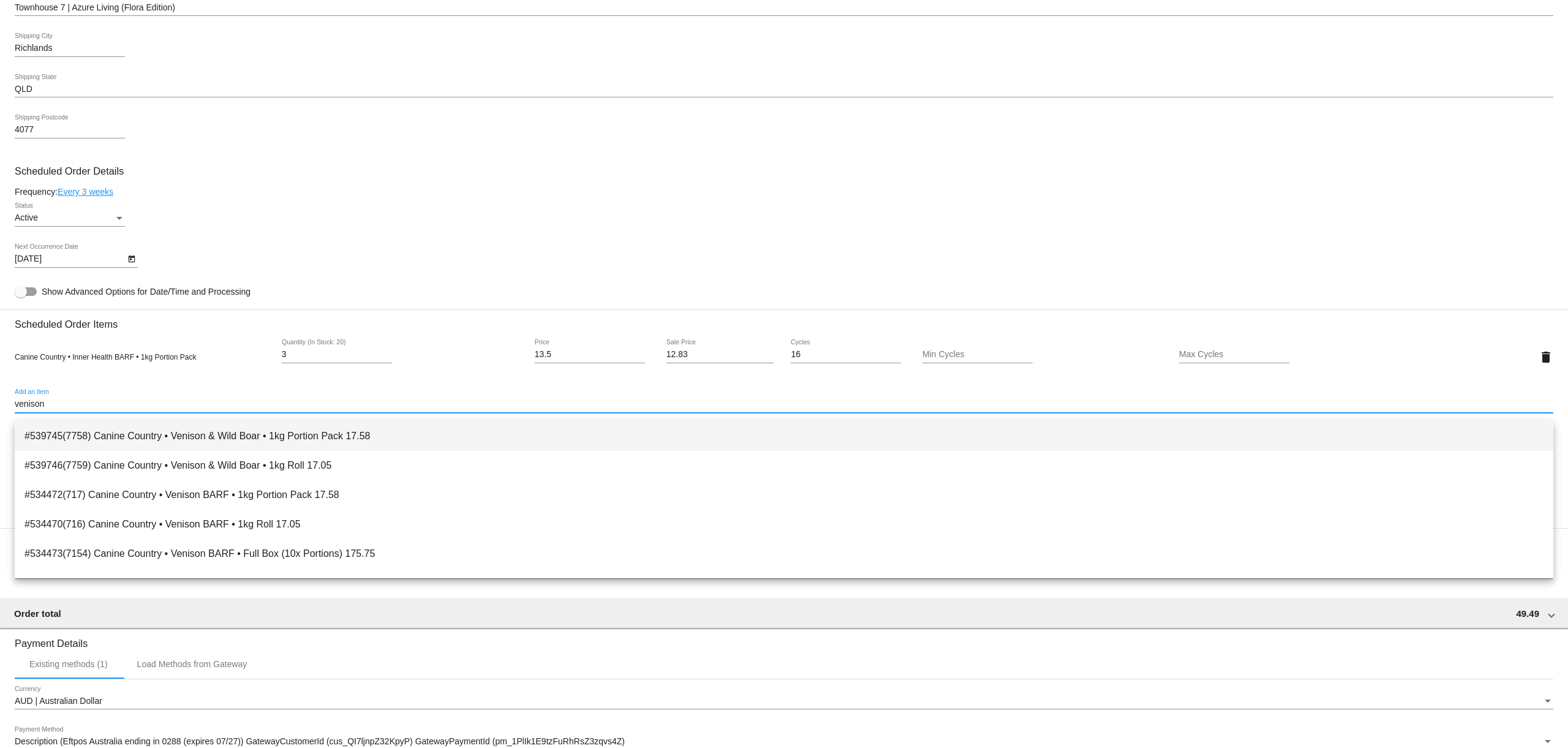
type input "venison"
drag, startPoint x: 144, startPoint y: 432, endPoint x: 285, endPoint y: 461, distance: 144.0
click at [144, 432] on span "#539745(7758) Canine Country • Venison & Wild Boar • 1kg Portion Pack 17.58" at bounding box center [784, 435] width 1519 height 29
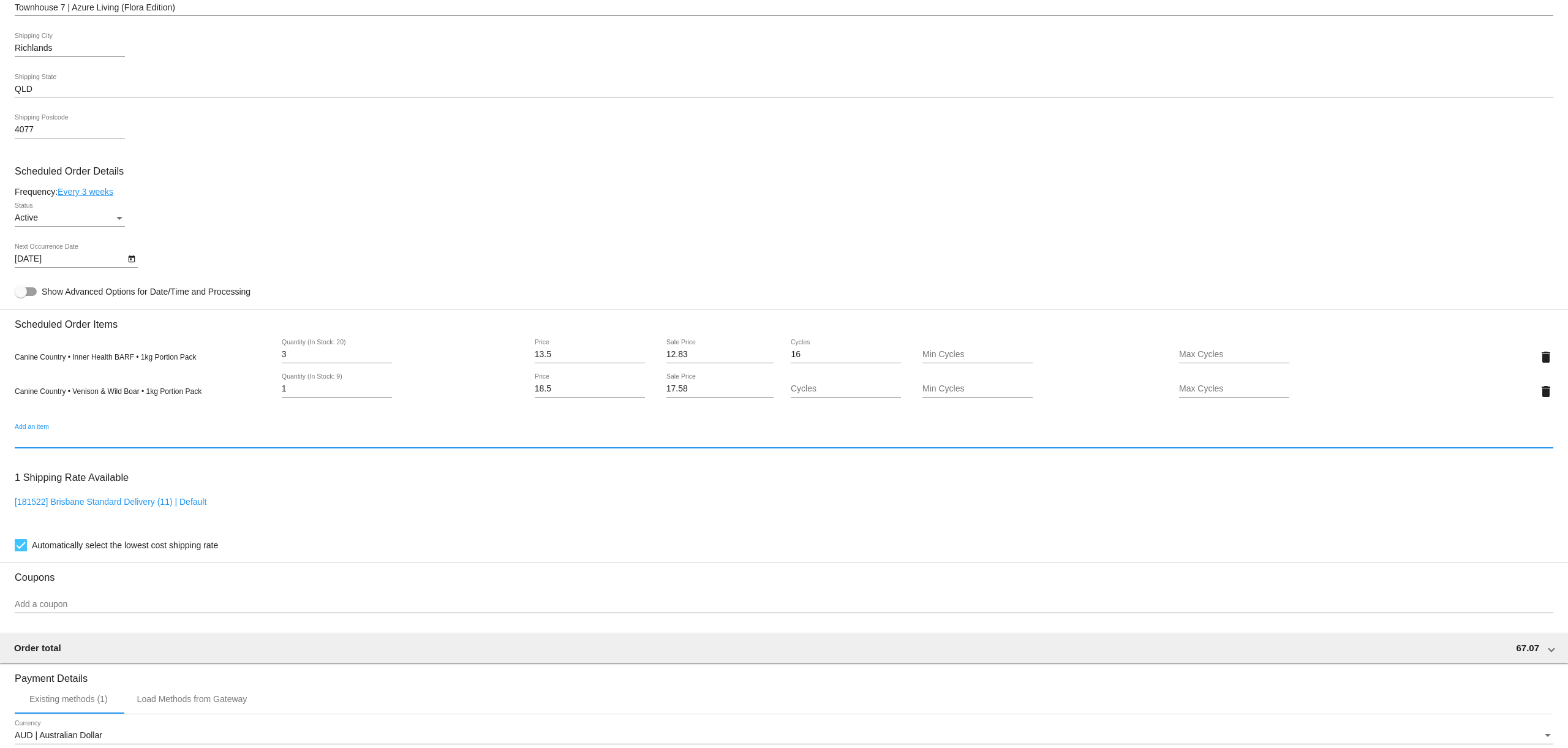
drag, startPoint x: 266, startPoint y: 393, endPoint x: 244, endPoint y: 391, distance: 22.1
click at [244, 390] on div "Canine Country • Venison & Wild Boar • 1kg Portion Pack 1 Quantity (In Stock: 9…" at bounding box center [784, 391] width 1539 height 35
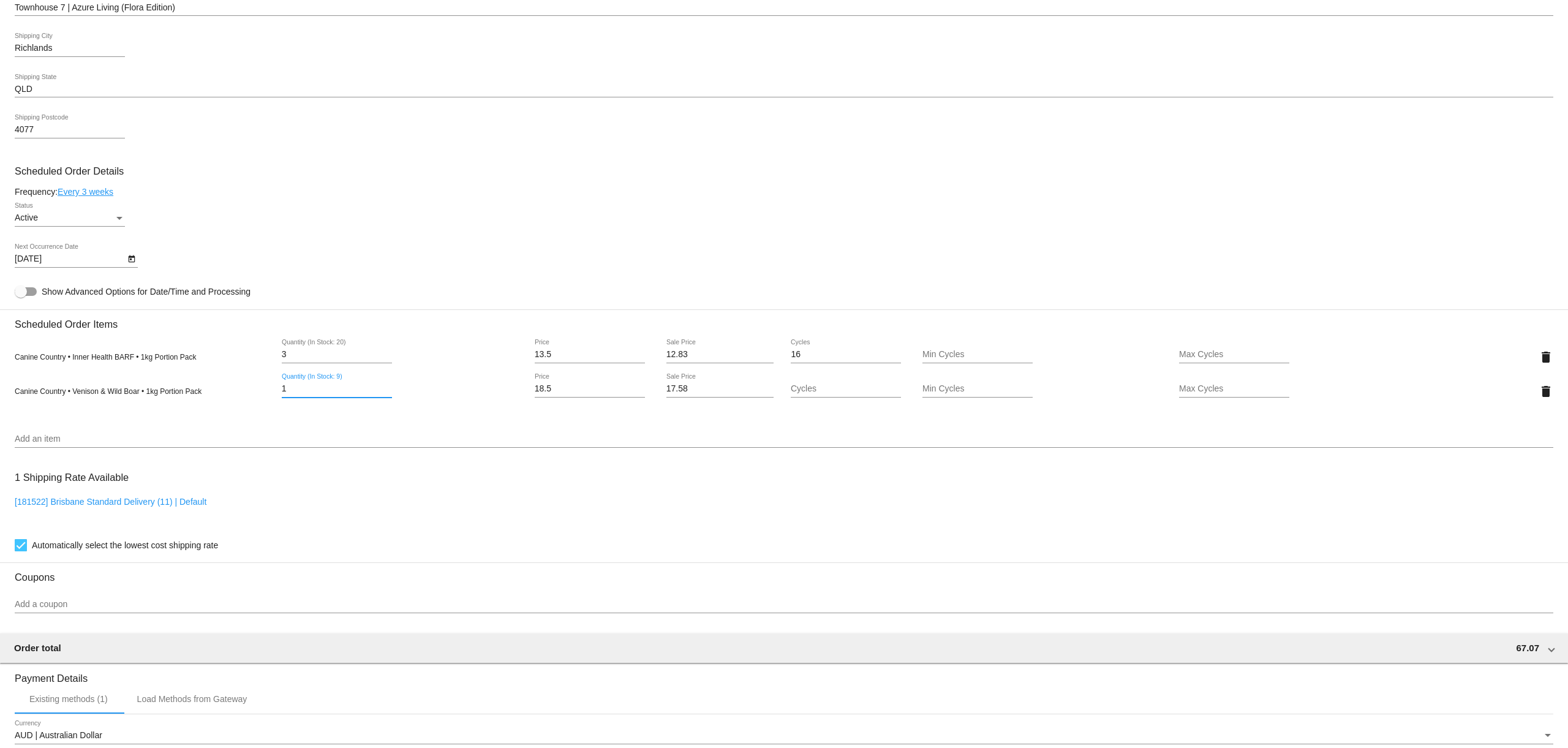
type input "3"
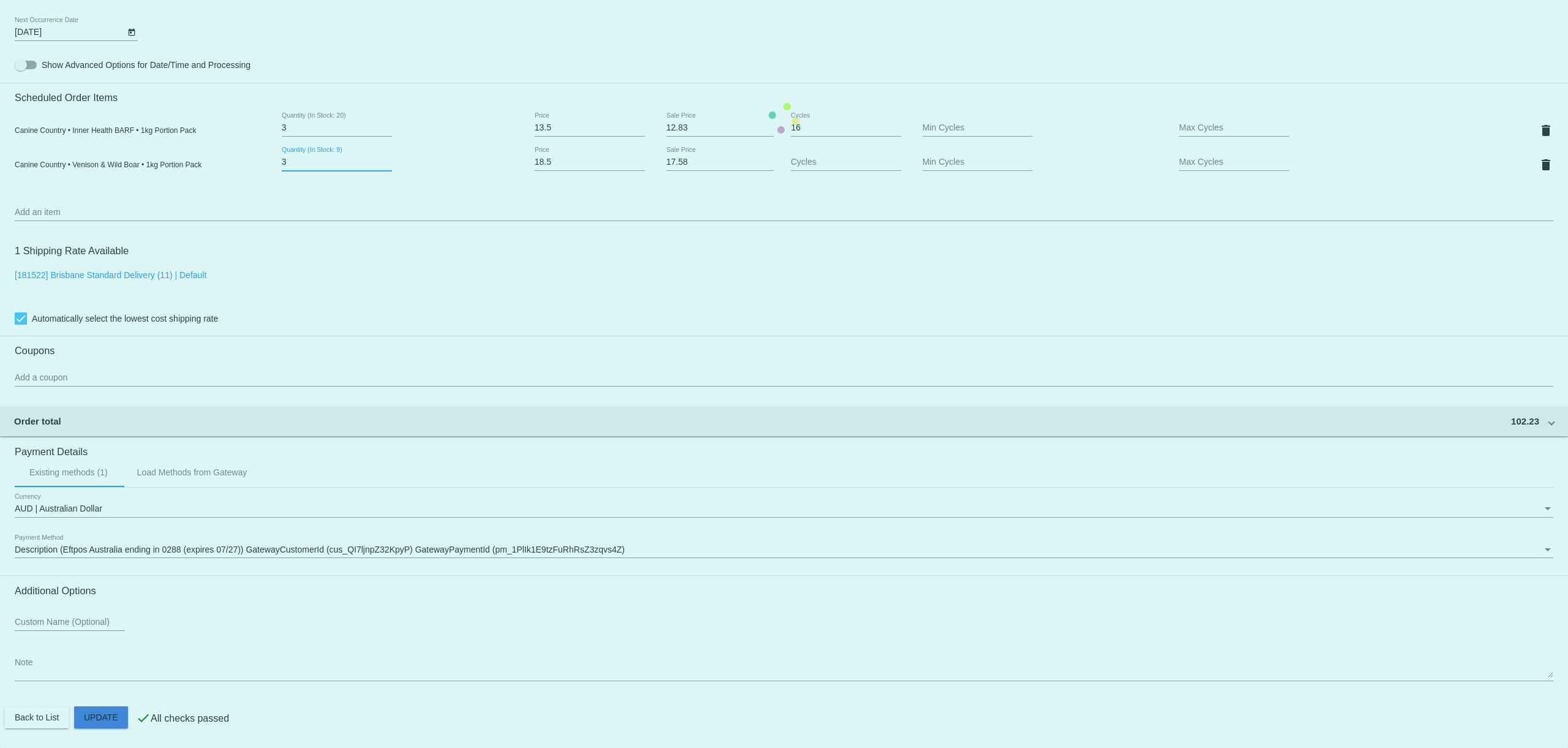
click at [103, 720] on mat-card "Customer 5008045: Demi Walker demiwalker95@gmail.com Customer Shipping Enter Sh…" at bounding box center [784, 118] width 1568 height 1259
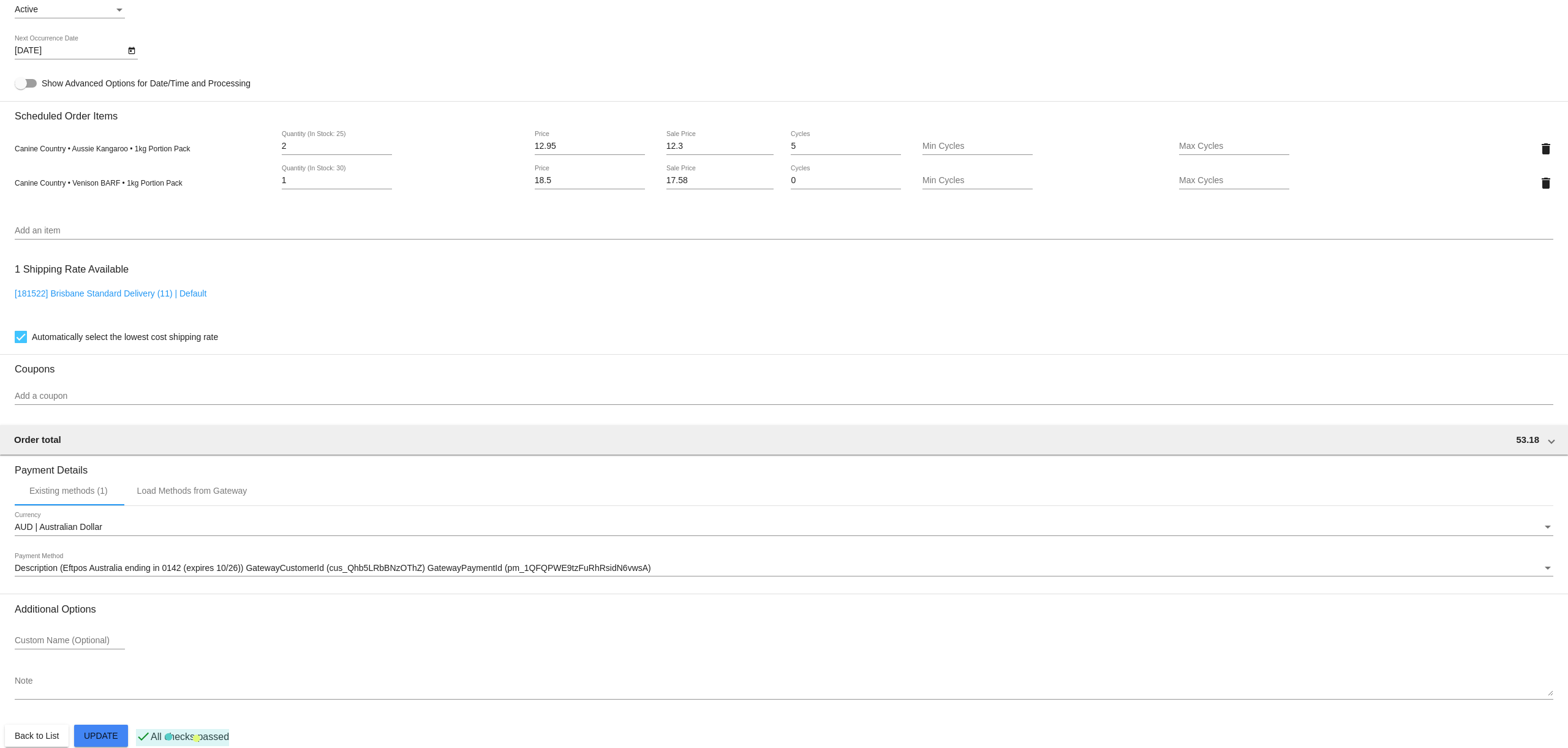
scroll to position [654, 0]
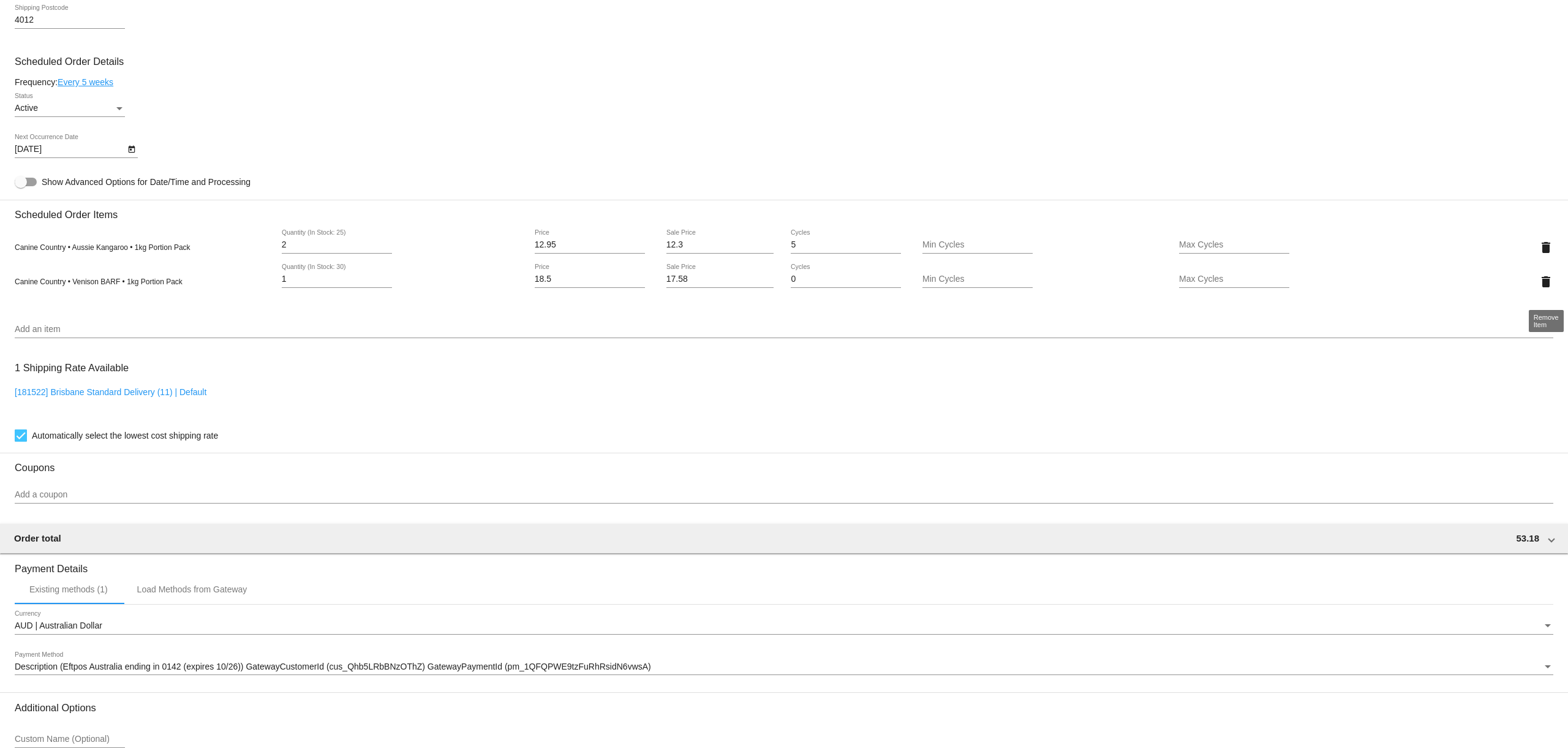
click at [1547, 289] on mat-icon "delete" at bounding box center [1546, 281] width 15 height 15
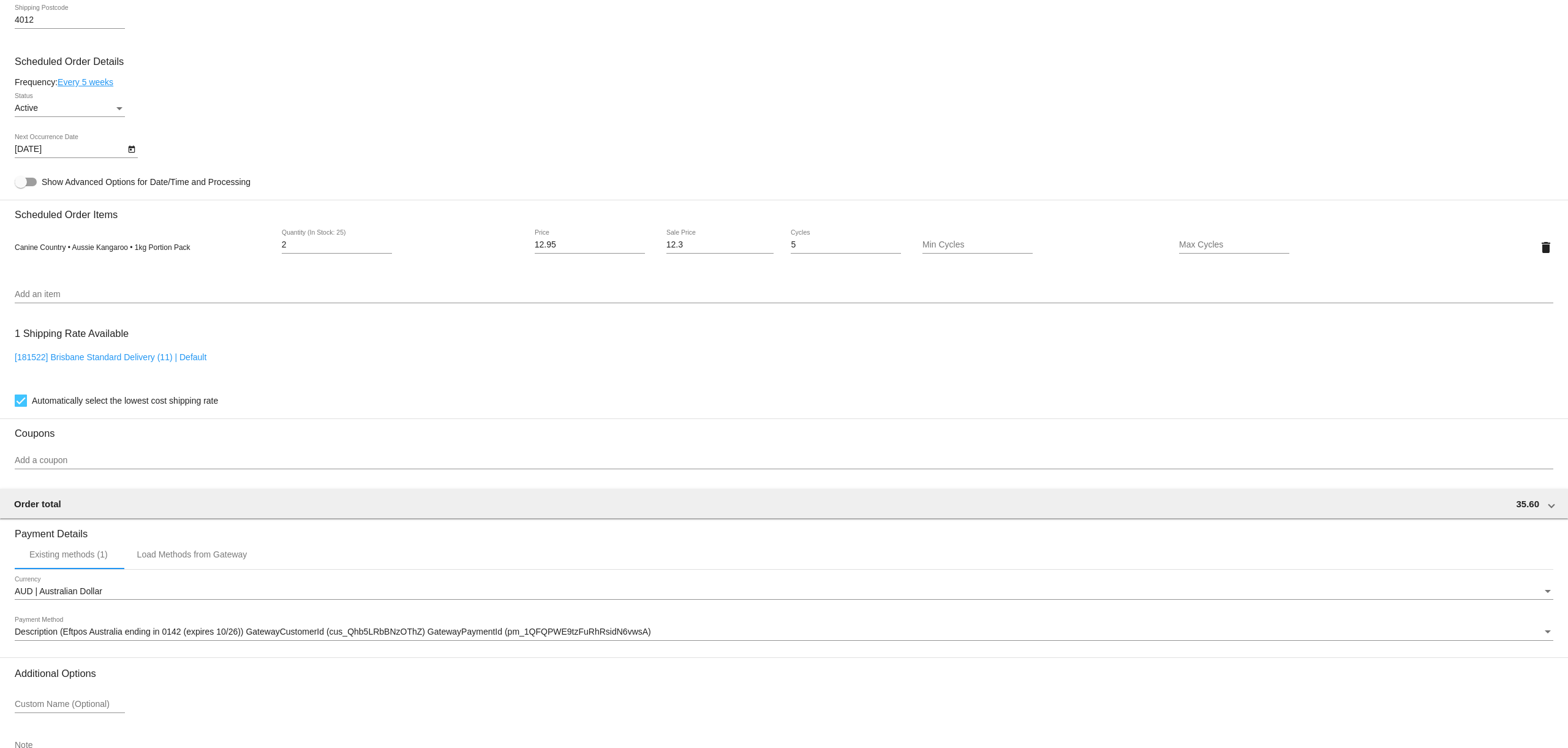
click at [85, 300] on input "Add an item" at bounding box center [784, 294] width 1539 height 9
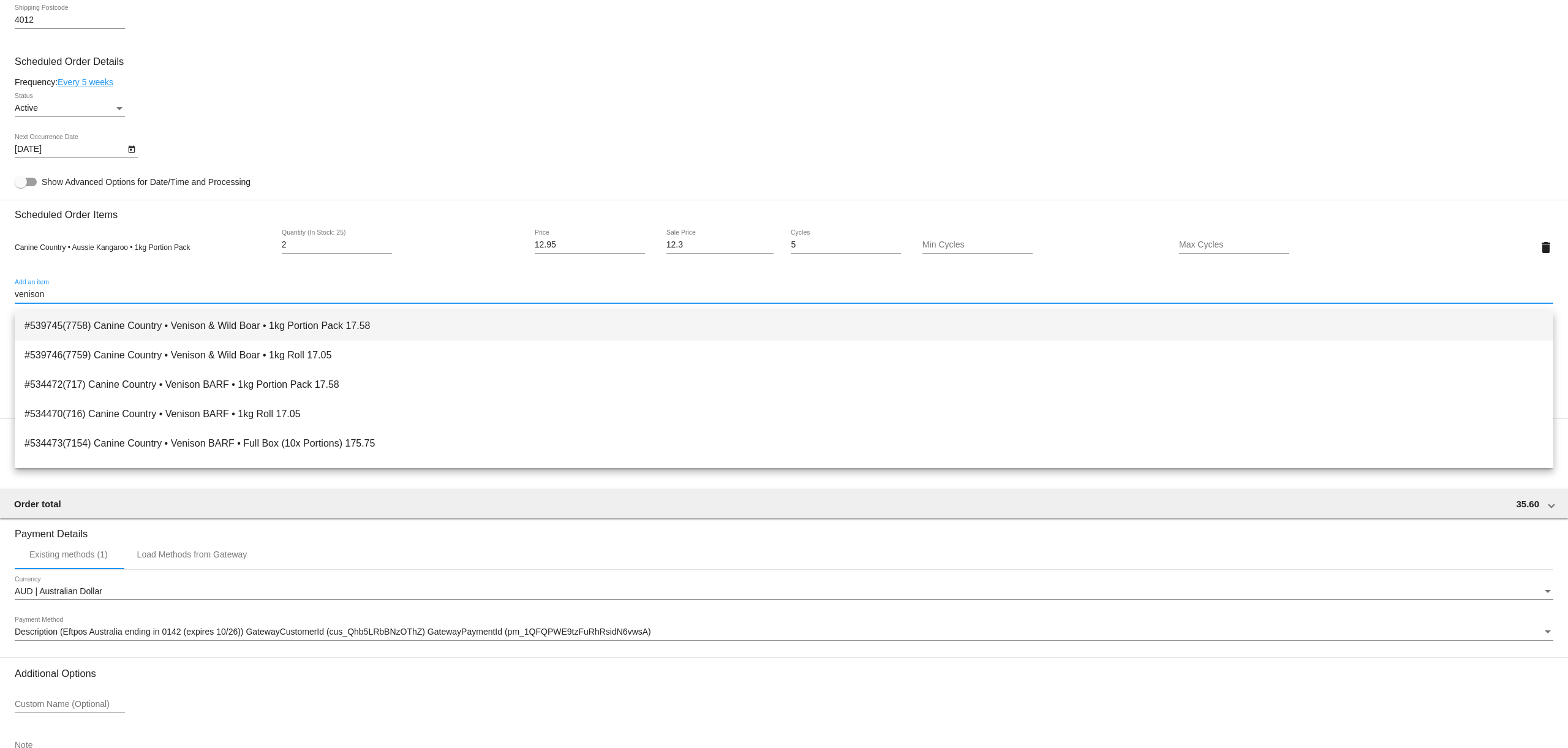
type input "venison"
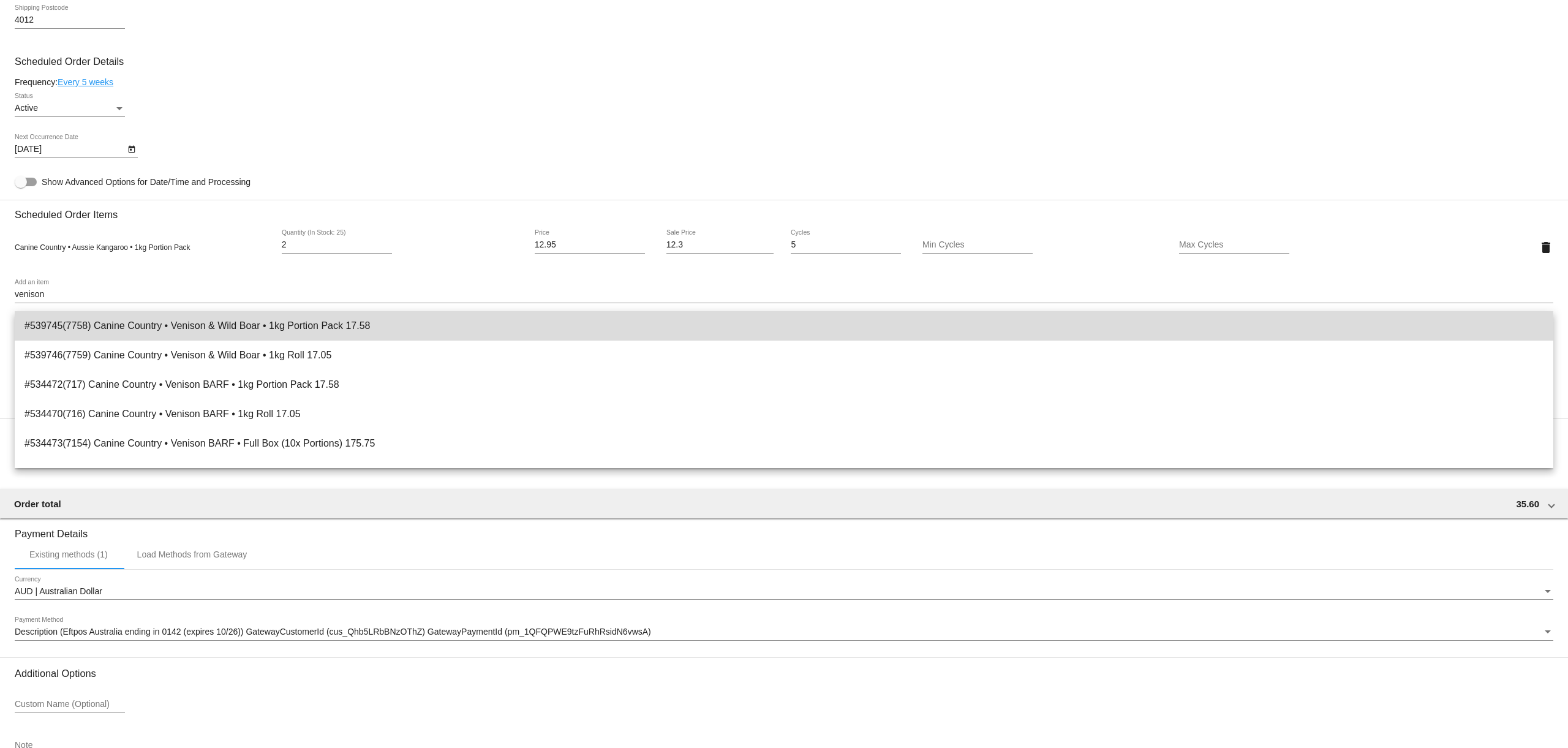
click at [171, 330] on span "#539745(7758) Canine Country • Venison & Wild Boar • 1kg Portion Pack 17.58" at bounding box center [784, 325] width 1519 height 29
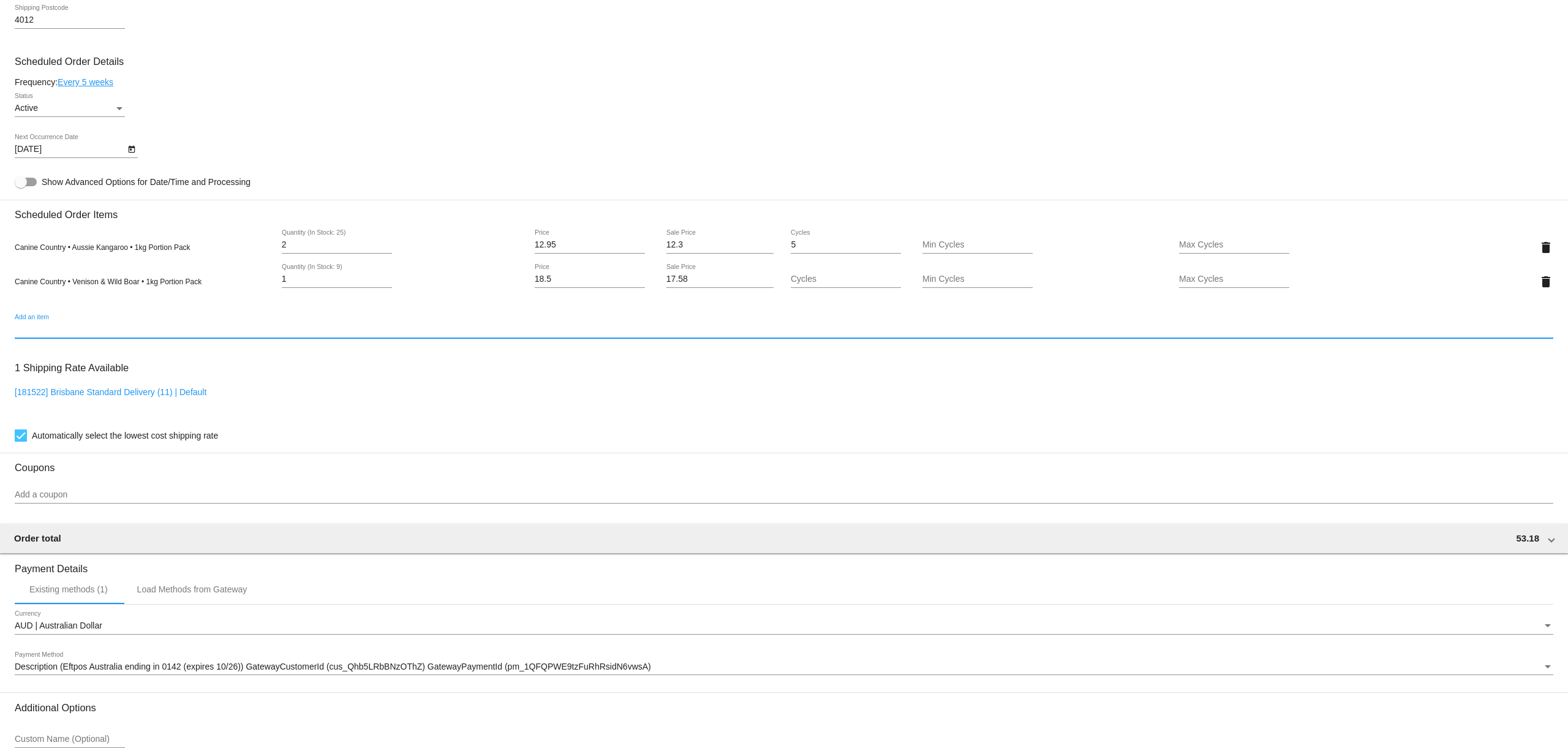
scroll to position [782, 0]
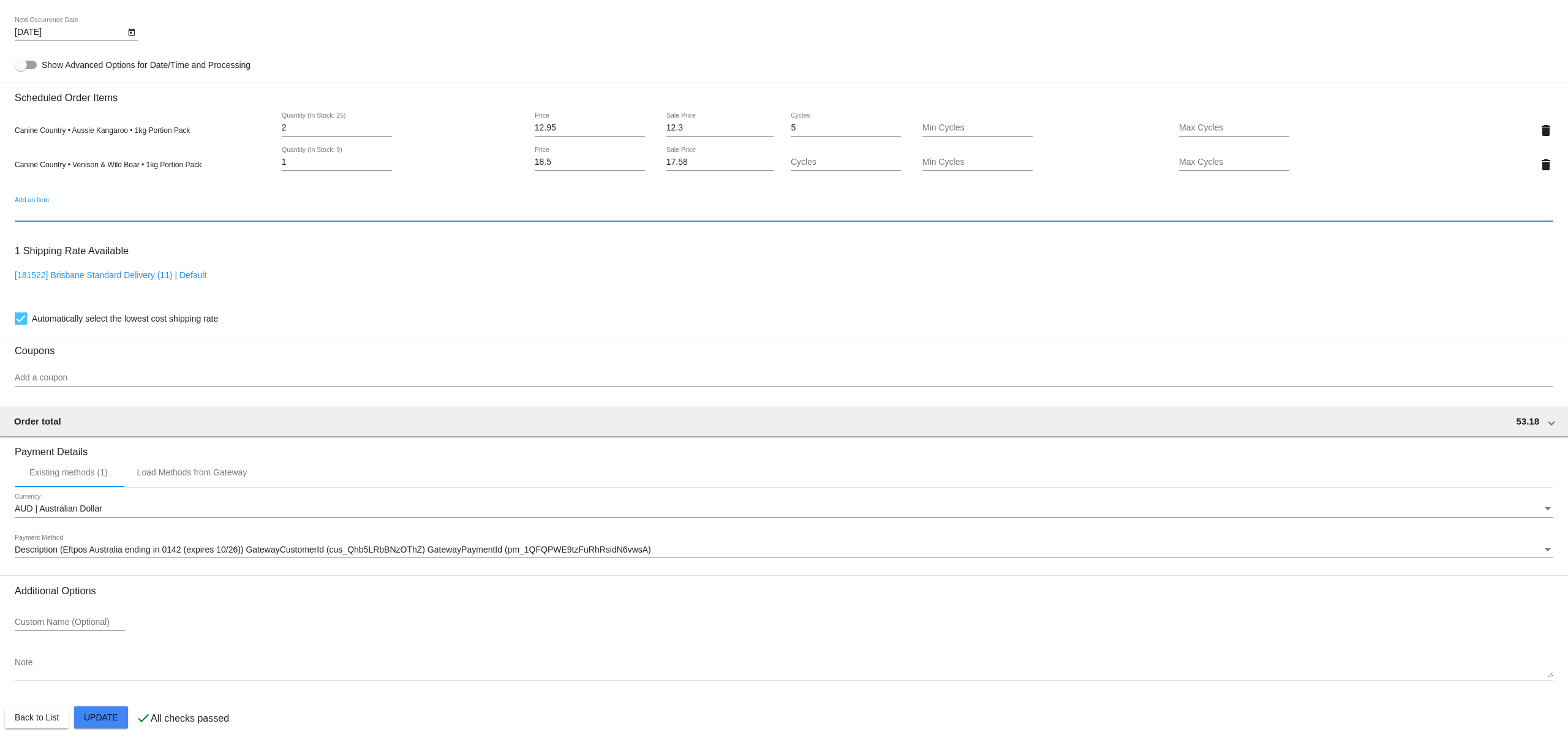
click at [115, 714] on mat-card "Customer 5249561: [PERSON_NAME] [EMAIL_ADDRESS][DOMAIN_NAME] Customer Shipping …" at bounding box center [784, 118] width 1568 height 1259
